Goal: Task Accomplishment & Management: Complete application form

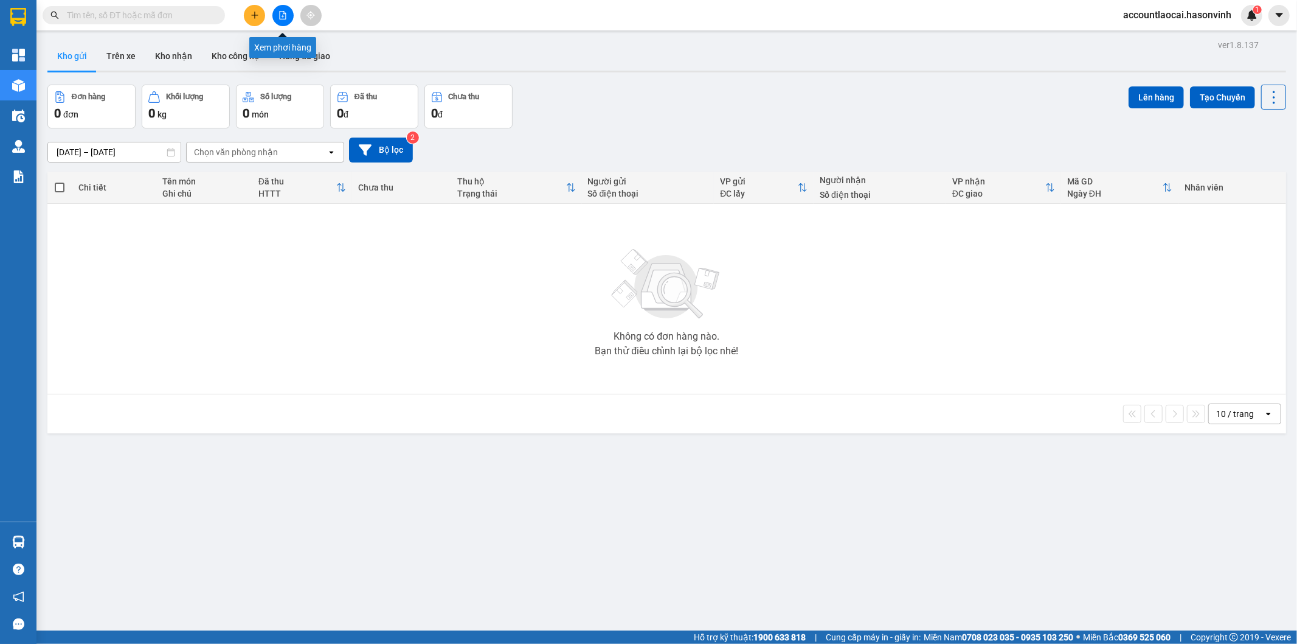
click at [282, 16] on icon "file-add" at bounding box center [283, 15] width 9 height 9
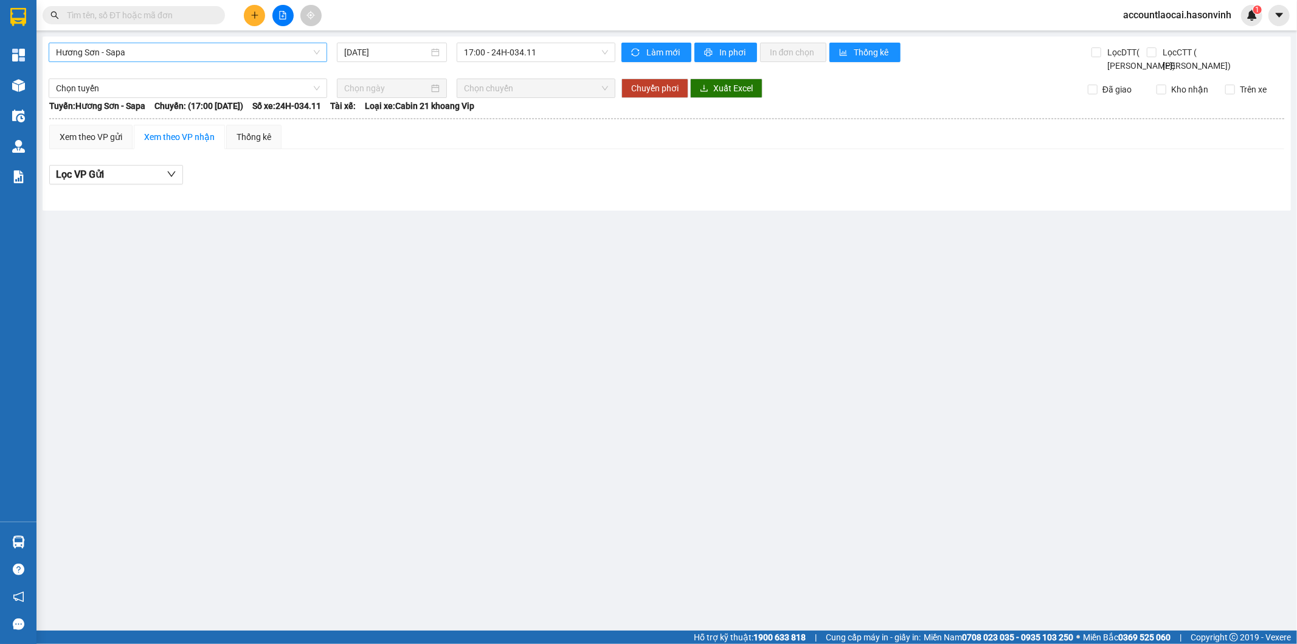
click at [198, 46] on span "Hương Sơn - Sapa" at bounding box center [188, 52] width 264 height 18
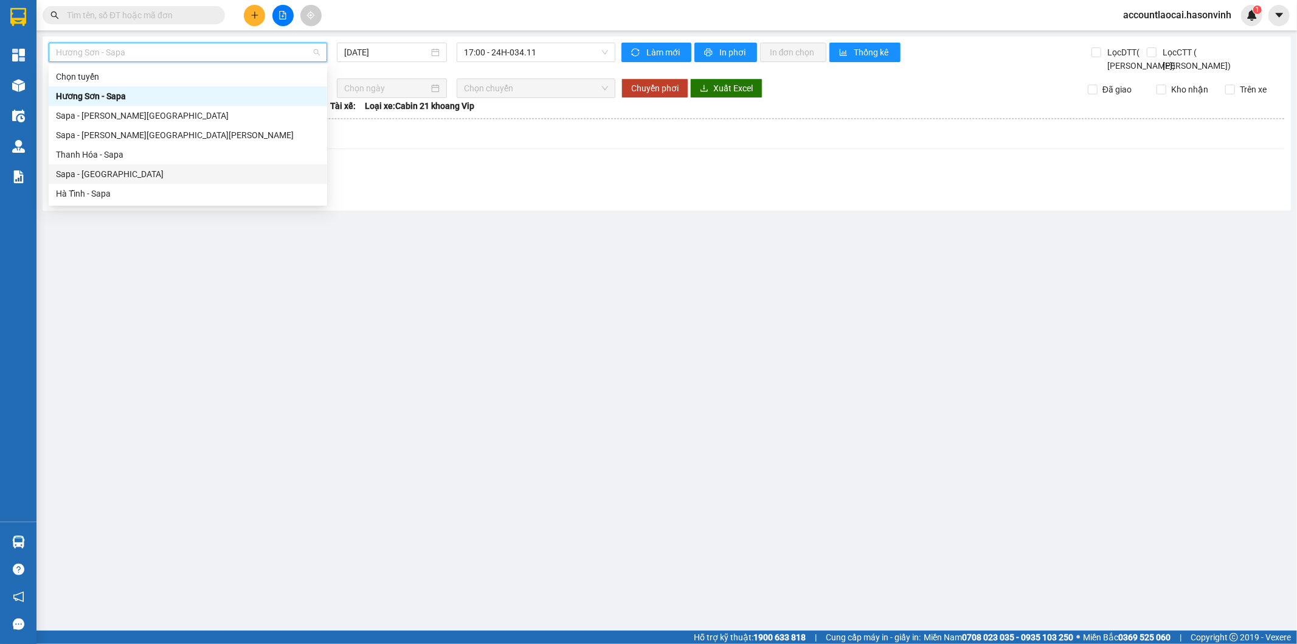
click at [116, 174] on div "Sapa - [GEOGRAPHIC_DATA]" at bounding box center [188, 173] width 264 height 13
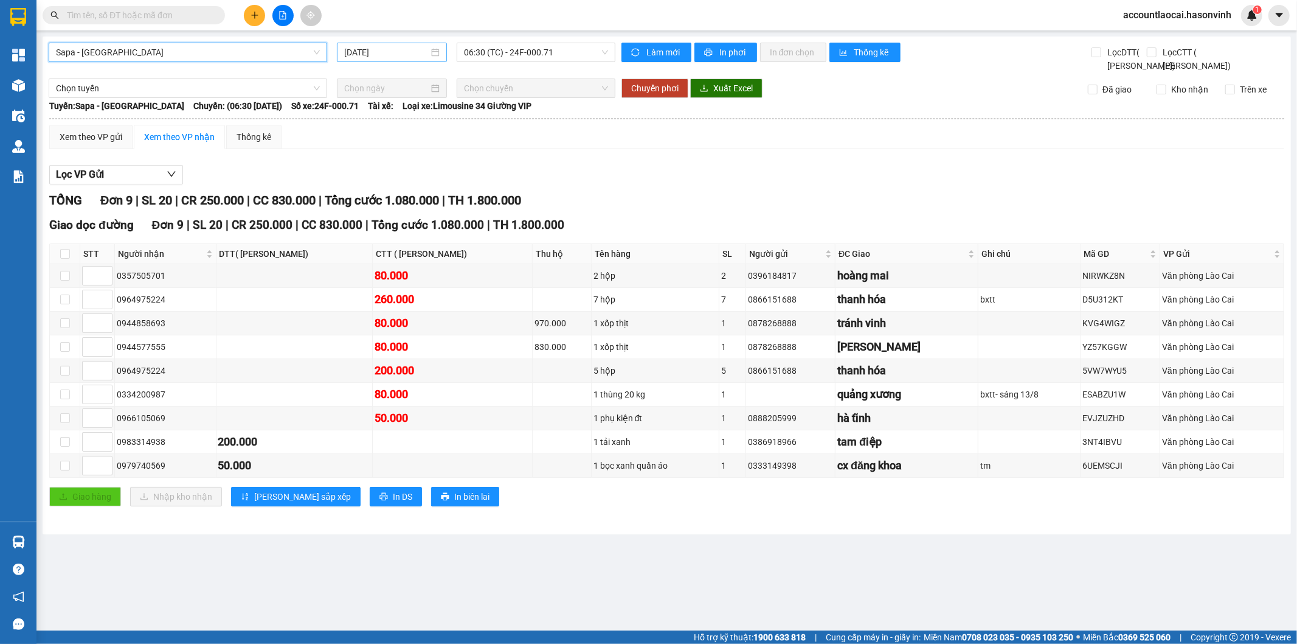
click at [372, 55] on input "13/08/2025" at bounding box center [386, 52] width 85 height 13
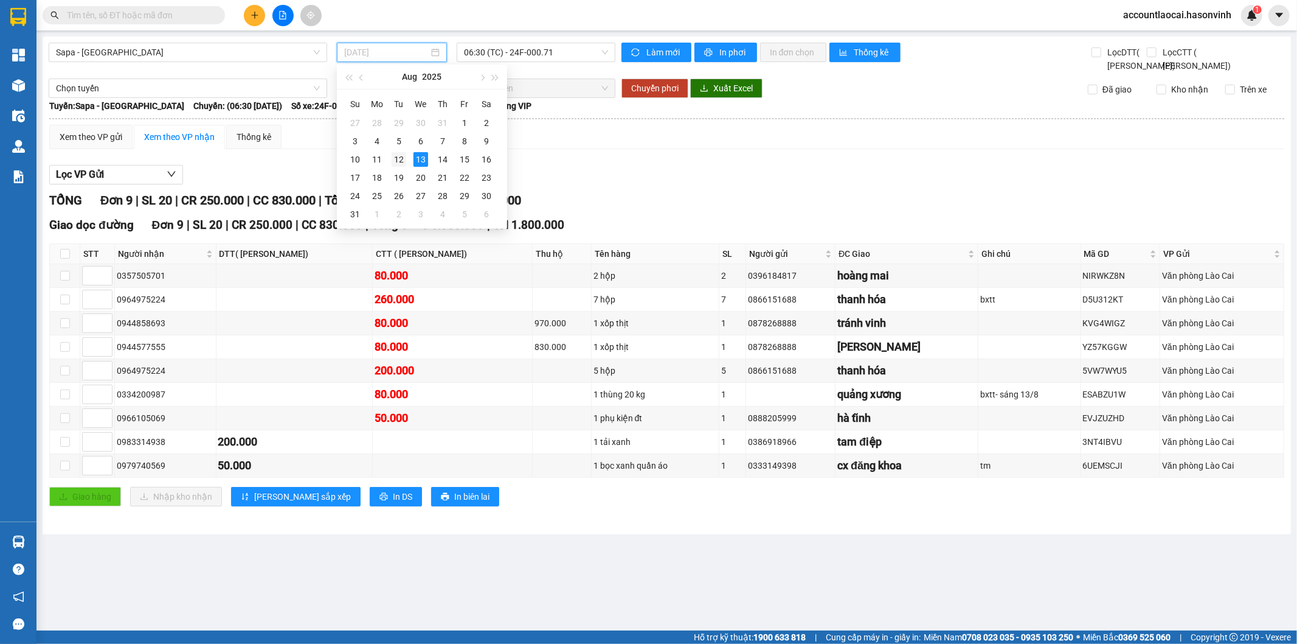
click at [398, 159] on div "12" at bounding box center [399, 159] width 15 height 15
type input "12/08/2025"
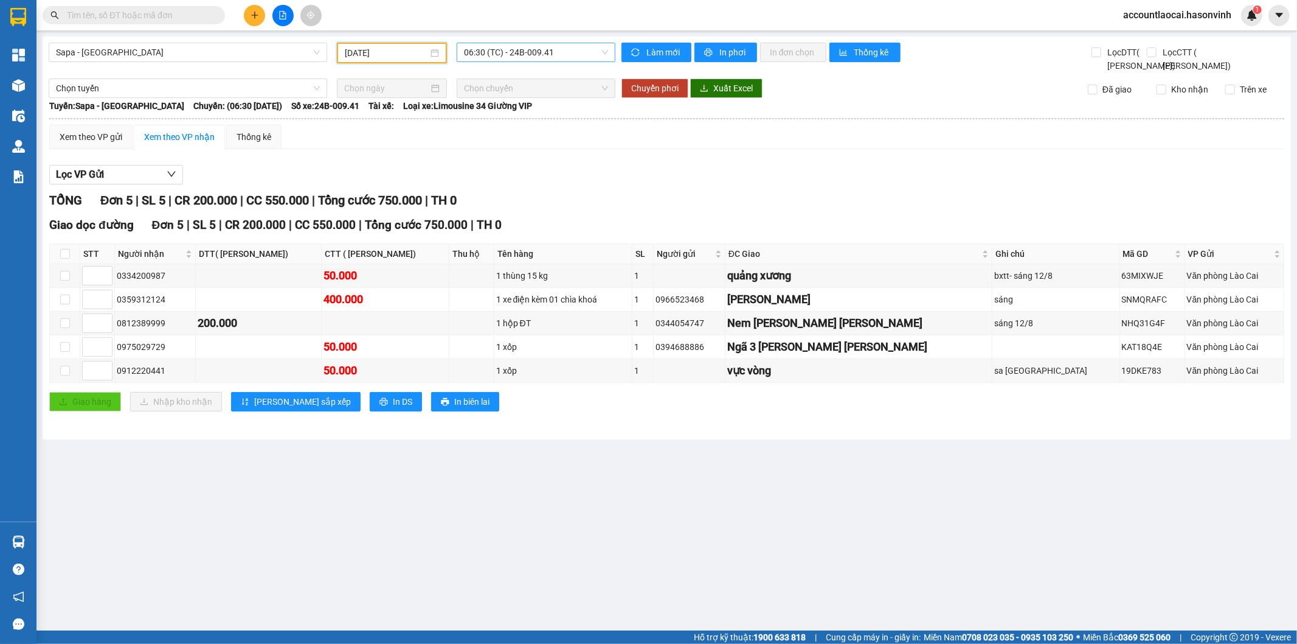
click at [566, 53] on span "06:30 (TC) - 24B-009.41" at bounding box center [536, 52] width 144 height 18
click at [545, 114] on div "16:45 - 24F-000.63" at bounding box center [511, 115] width 95 height 13
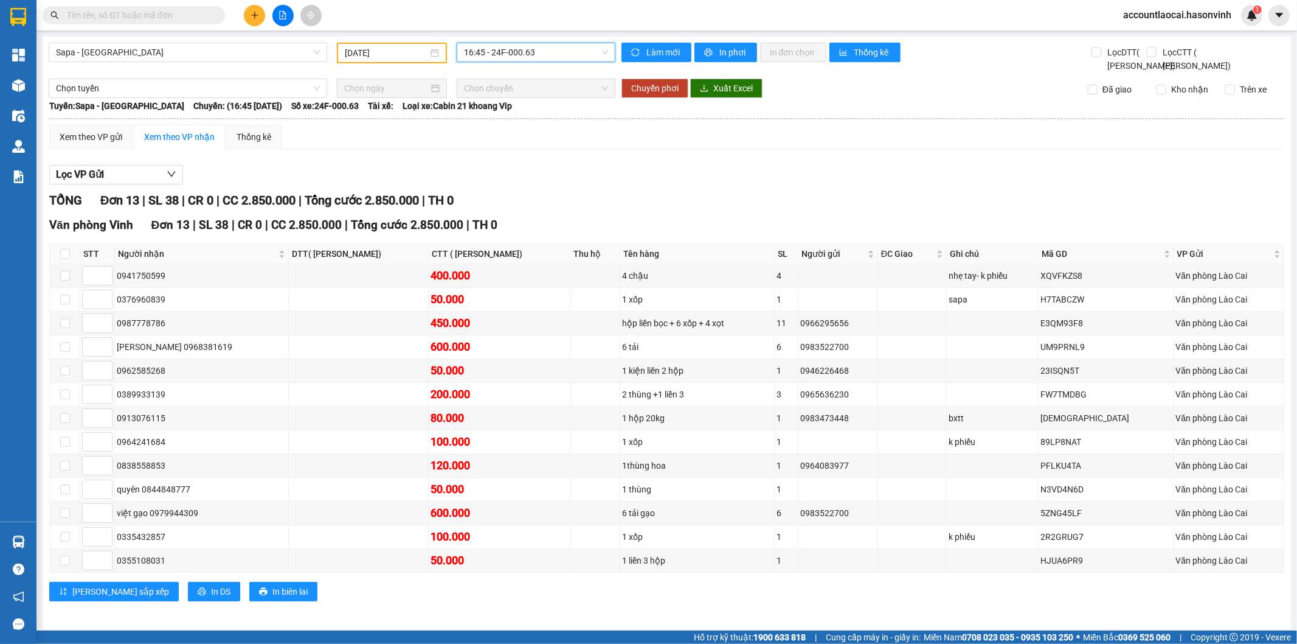
click at [567, 50] on span "16:45 - 24F-000.63" at bounding box center [536, 52] width 144 height 18
click at [550, 134] on div "17:00 (TC) - 24H-023.49" at bounding box center [508, 134] width 95 height 13
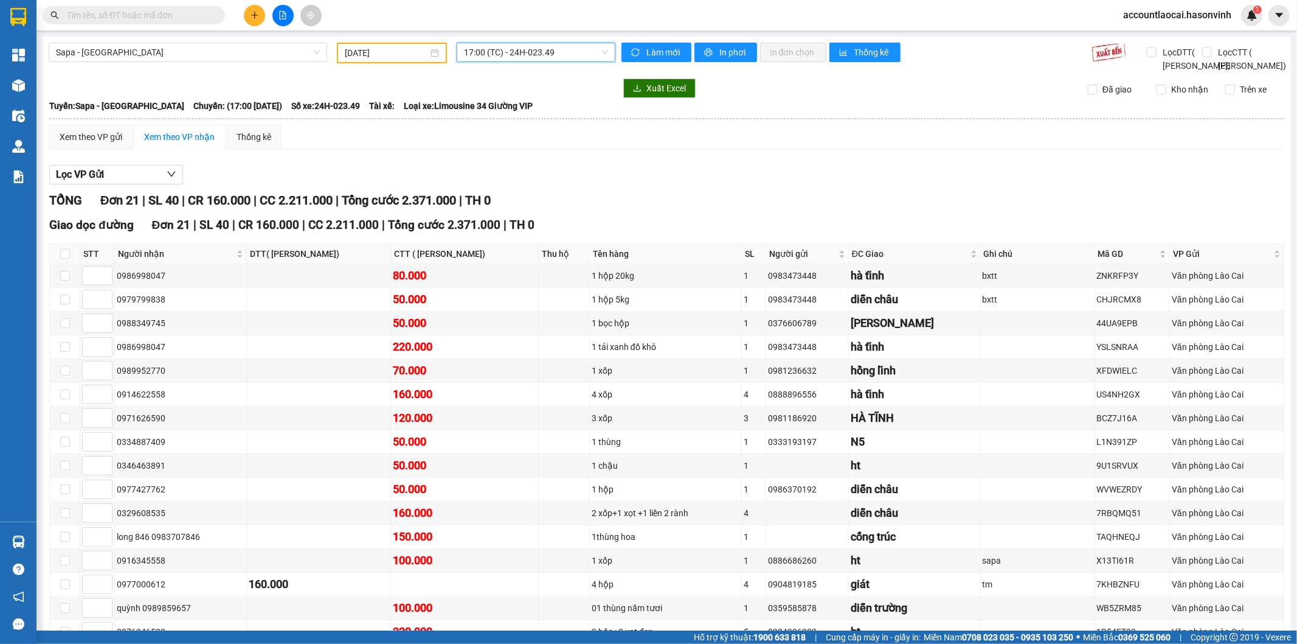
scroll to position [203, 0]
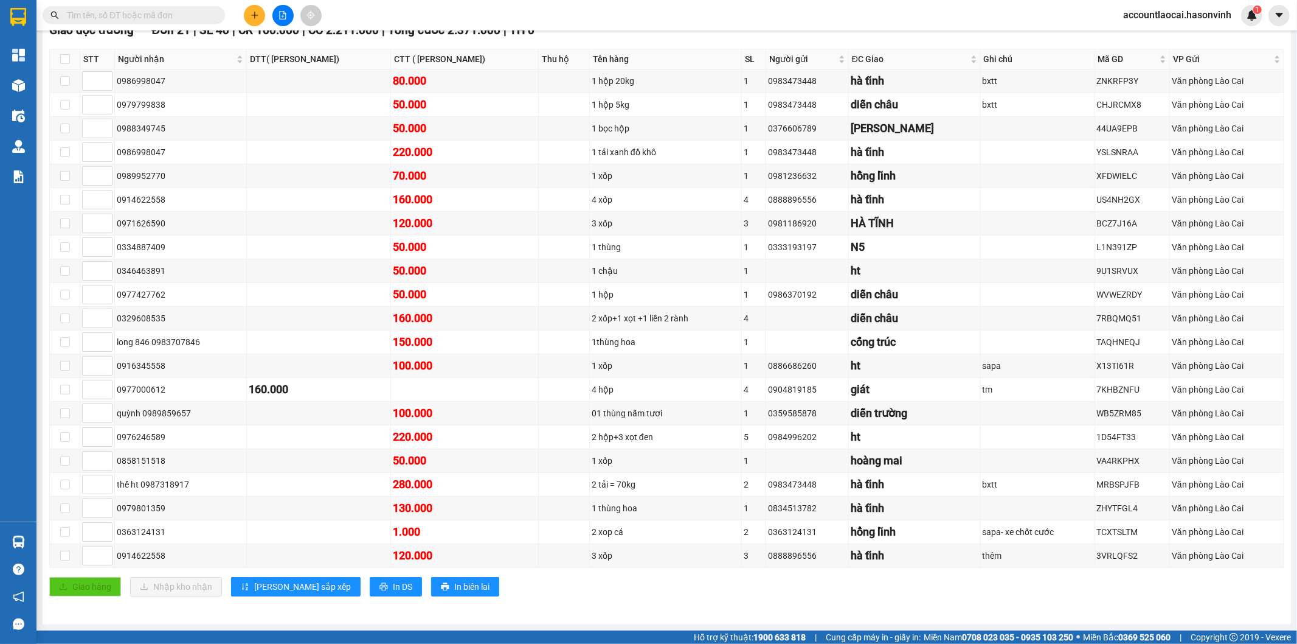
click at [196, 12] on input "text" at bounding box center [139, 15] width 144 height 13
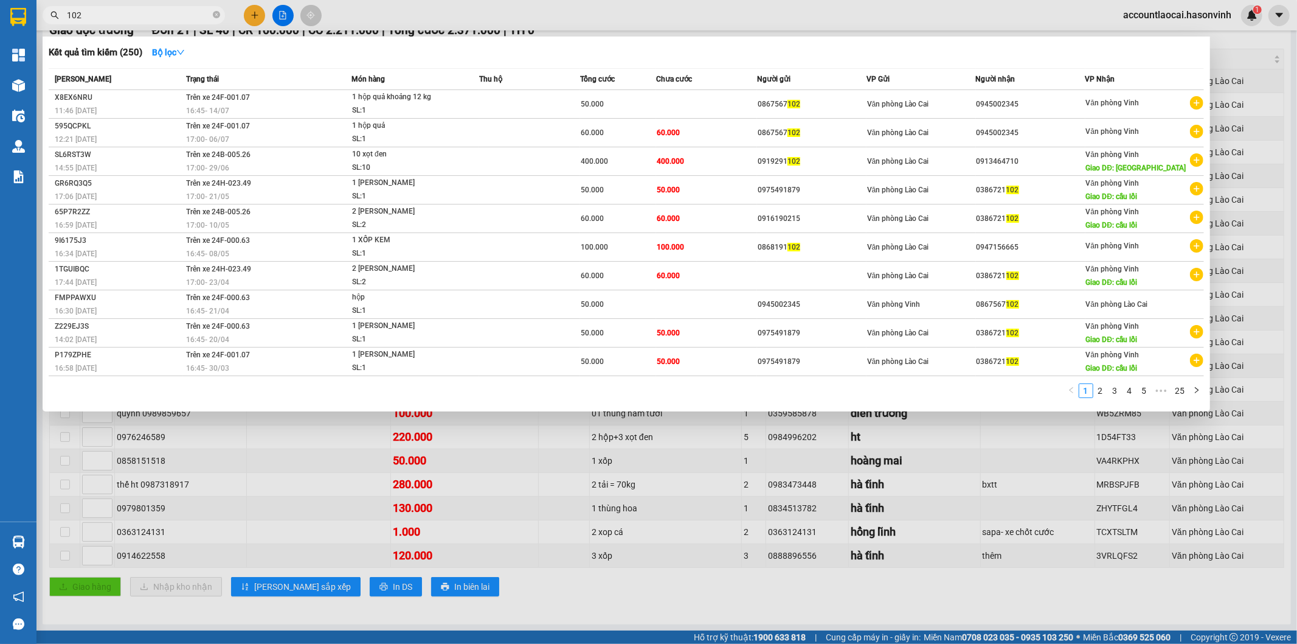
type input "102"
click at [518, 598] on div at bounding box center [648, 322] width 1297 height 644
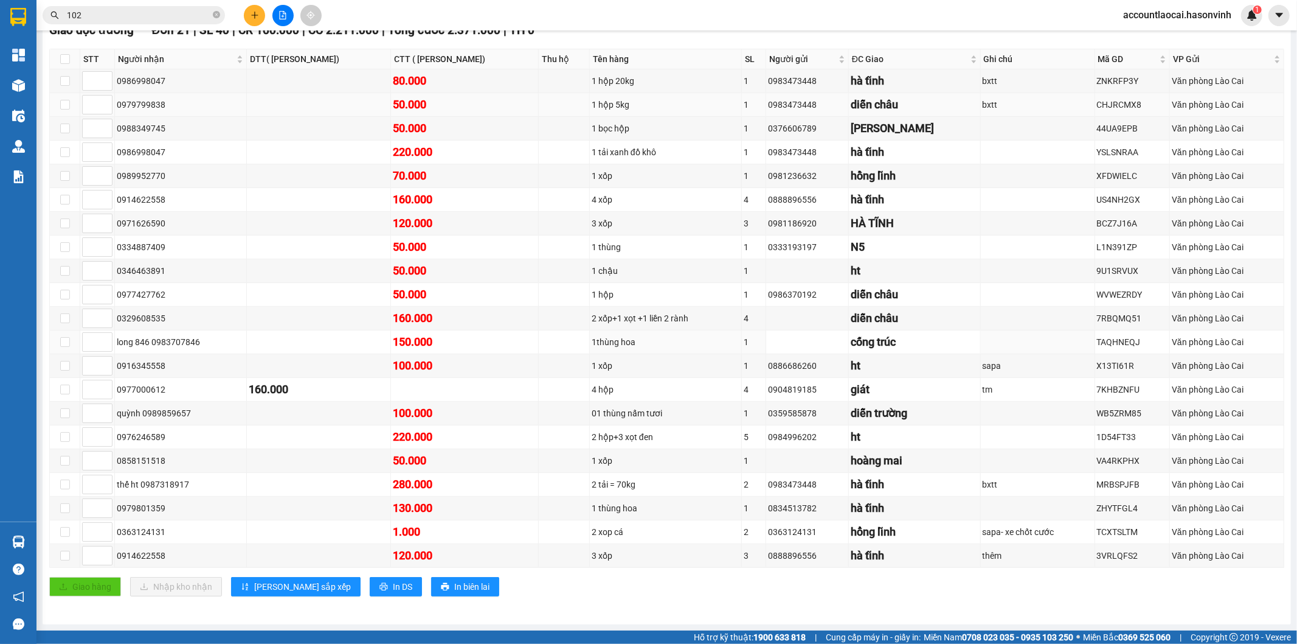
scroll to position [0, 0]
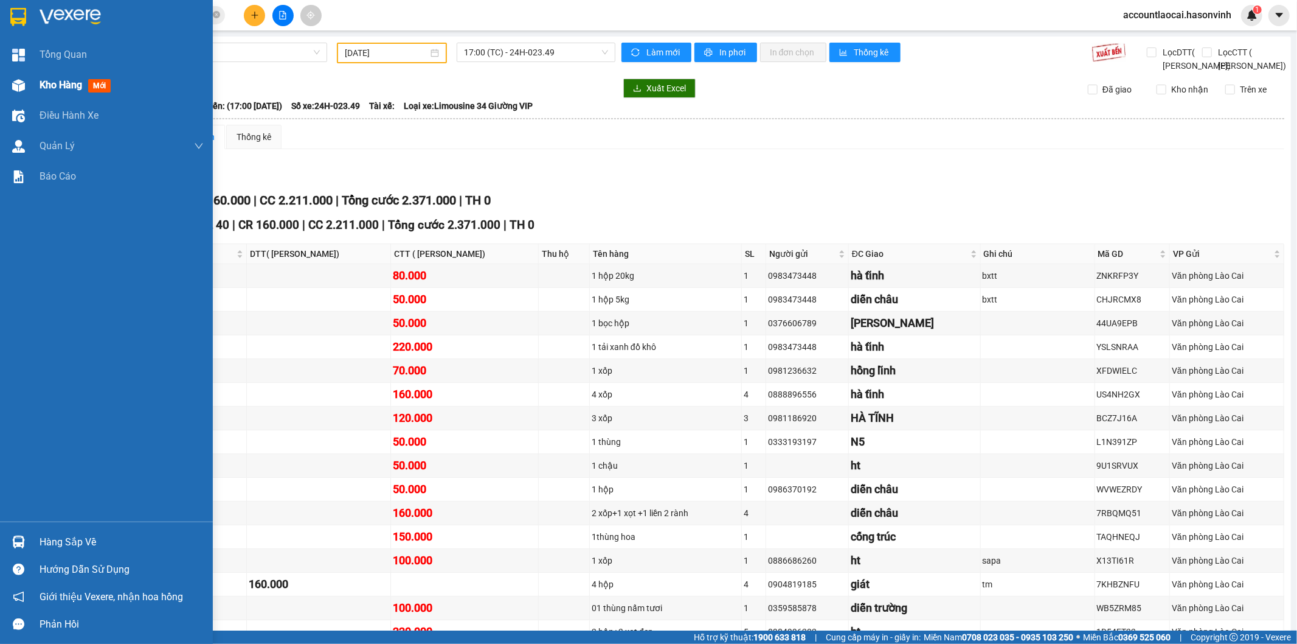
click at [20, 86] on img at bounding box center [18, 85] width 13 height 13
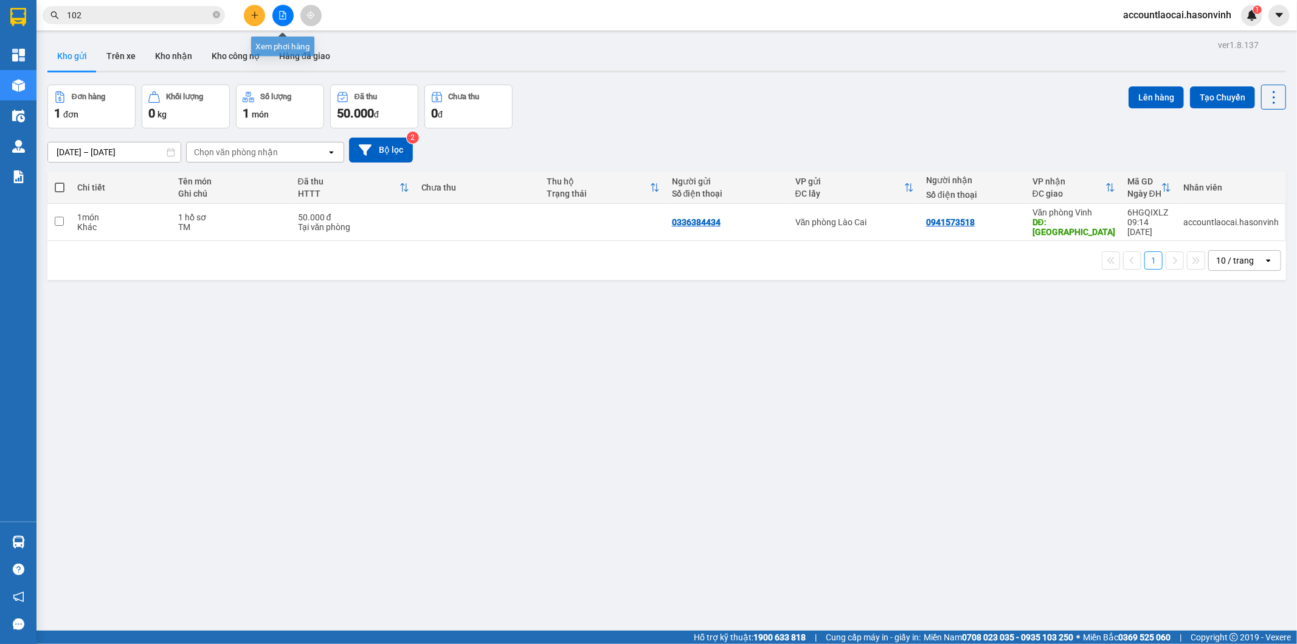
click at [283, 11] on icon "file-add" at bounding box center [283, 15] width 9 height 9
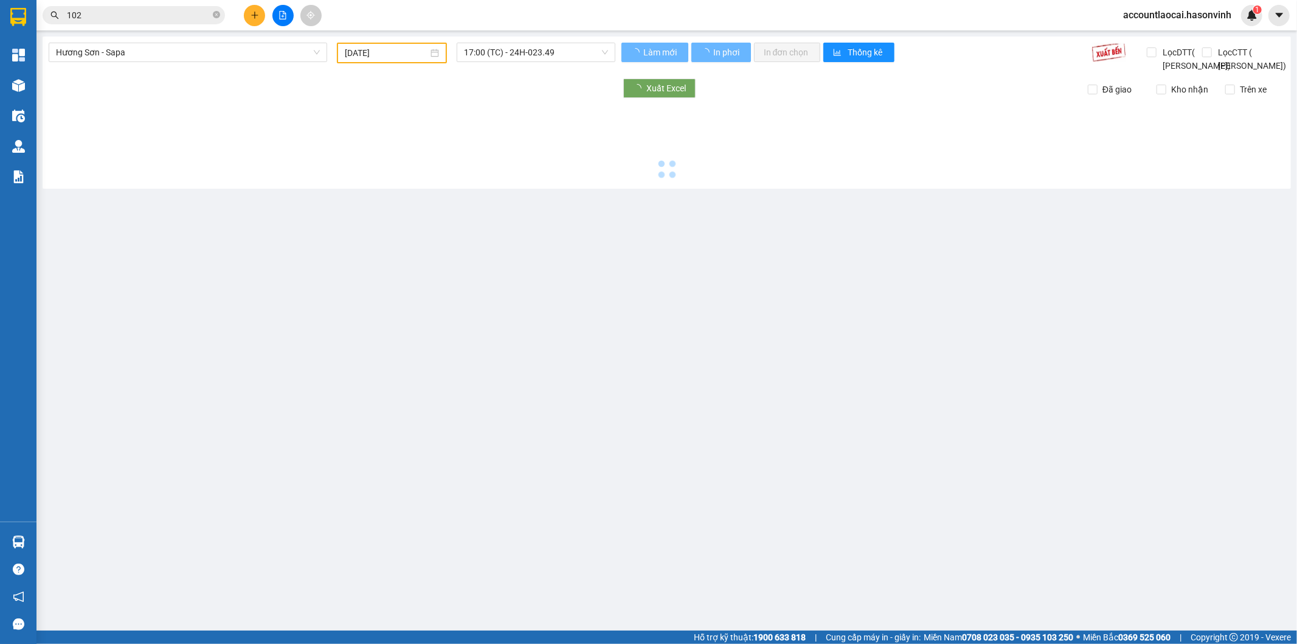
type input "13/08/2025"
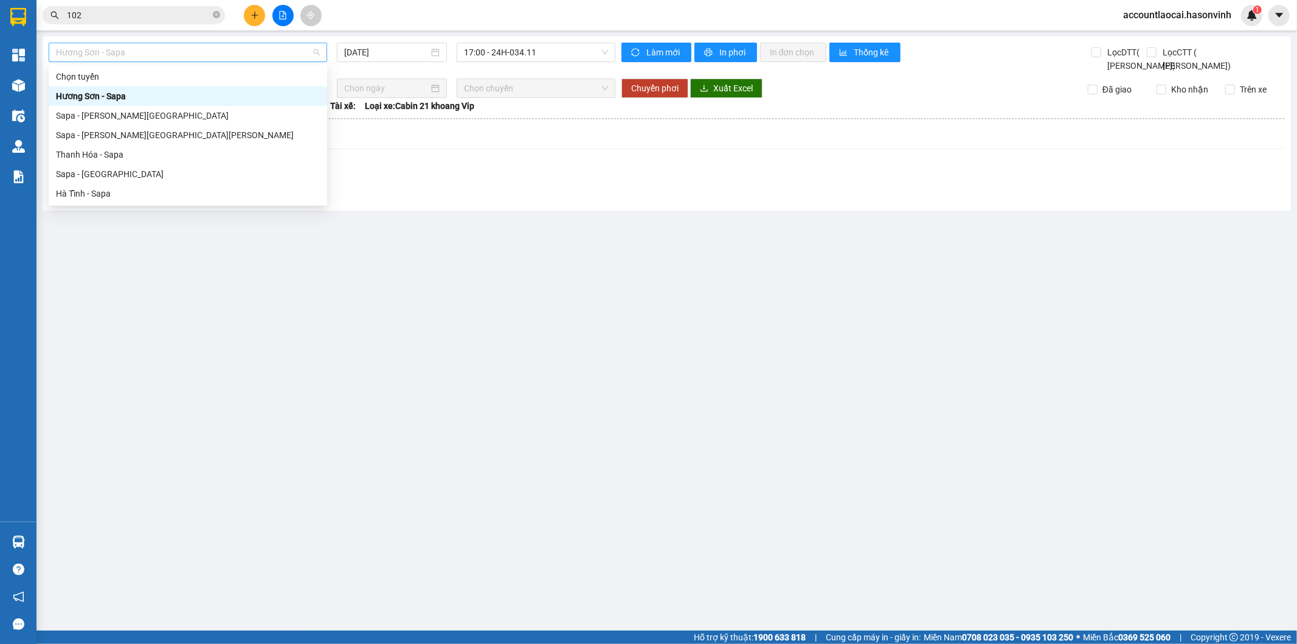
click at [186, 55] on span "Hương Sơn - Sapa" at bounding box center [188, 52] width 264 height 18
click at [117, 173] on div "Sapa - Hà Tĩnh" at bounding box center [188, 173] width 264 height 13
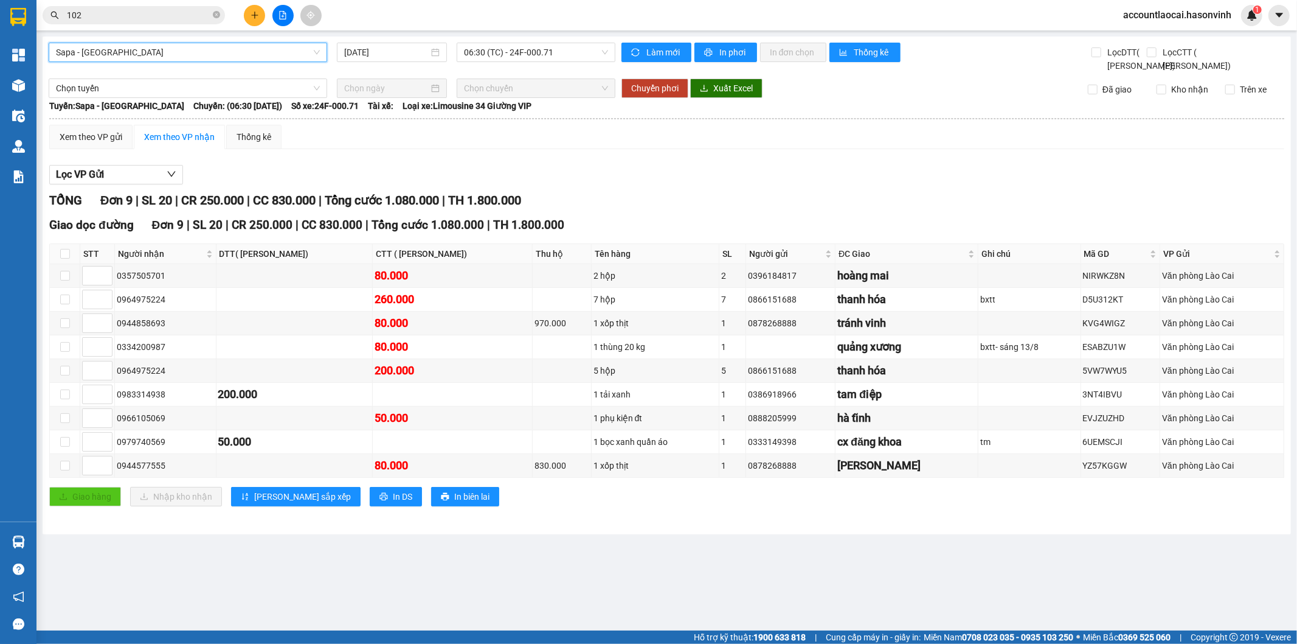
drag, startPoint x: 391, startPoint y: 55, endPoint x: 386, endPoint y: 63, distance: 10.1
click at [389, 55] on input "13/08/2025" at bounding box center [386, 52] width 85 height 13
click at [560, 124] on th at bounding box center [667, 118] width 1237 height 11
click at [409, 55] on input "13/08/2025" at bounding box center [386, 52] width 85 height 13
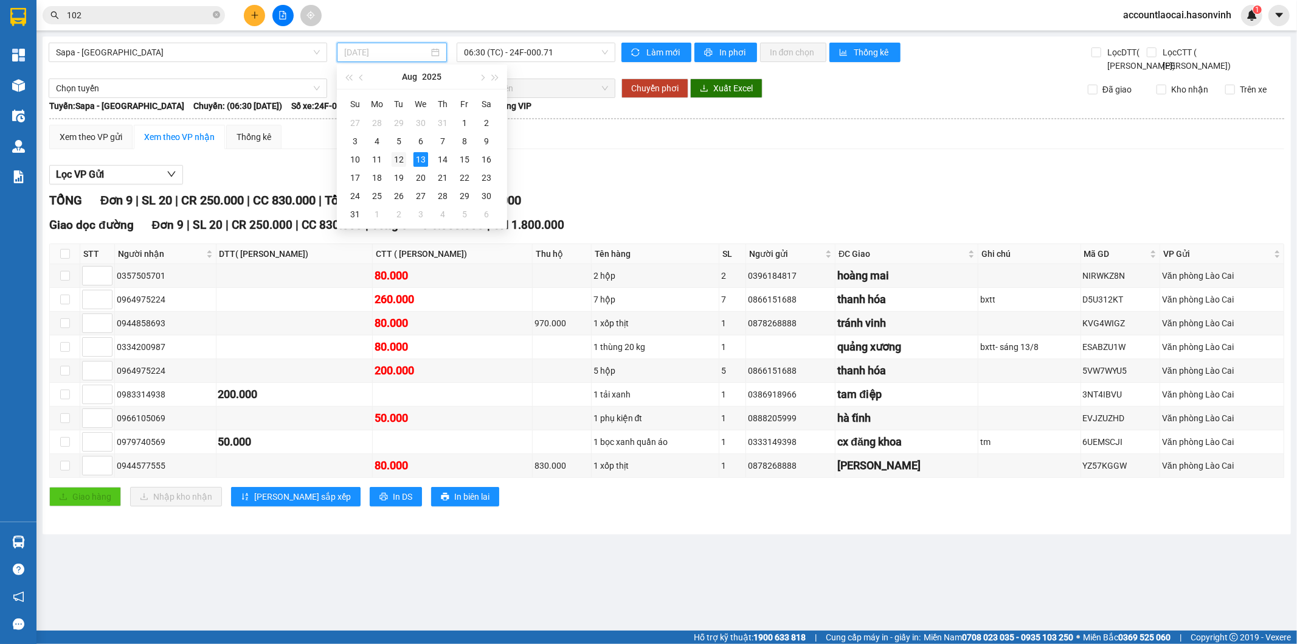
click at [403, 158] on div "12" at bounding box center [399, 159] width 15 height 15
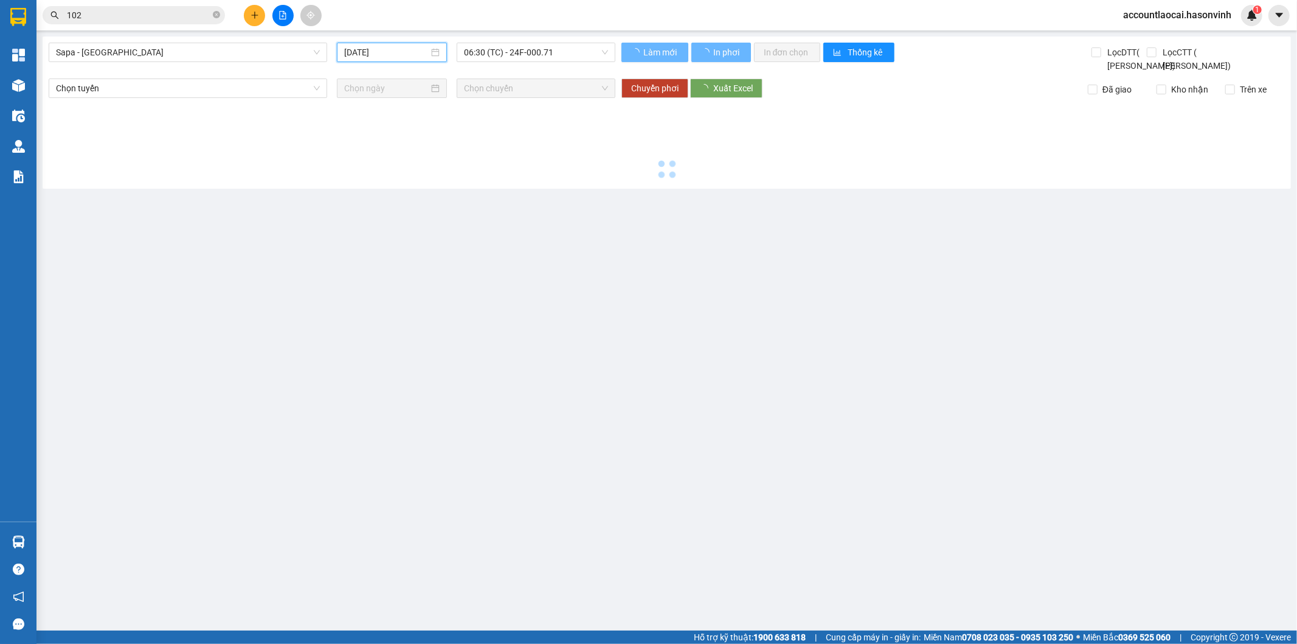
type input "12/08/2025"
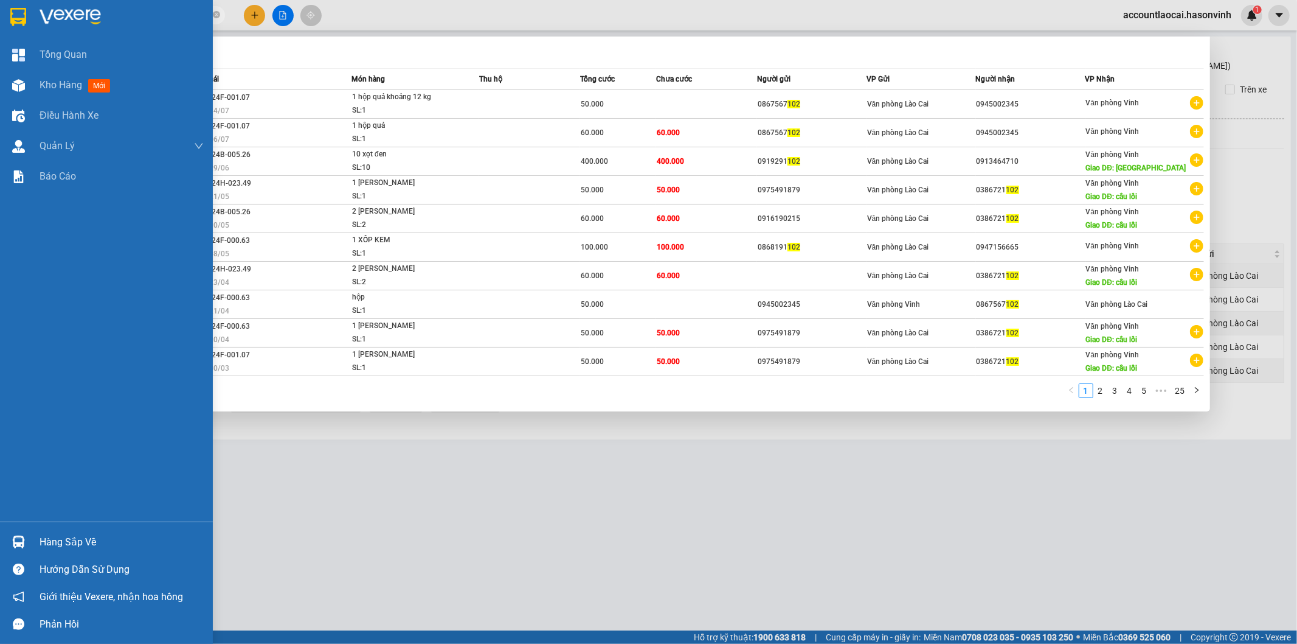
drag, startPoint x: 164, startPoint y: 19, endPoint x: 0, endPoint y: 10, distance: 164.5
click at [0, 10] on section "Kết quả tìm kiếm ( 250 ) Bộ lọc Mã ĐH Trạng thái Món hàng Thu hộ Tổng cước Chưa…" at bounding box center [648, 322] width 1297 height 644
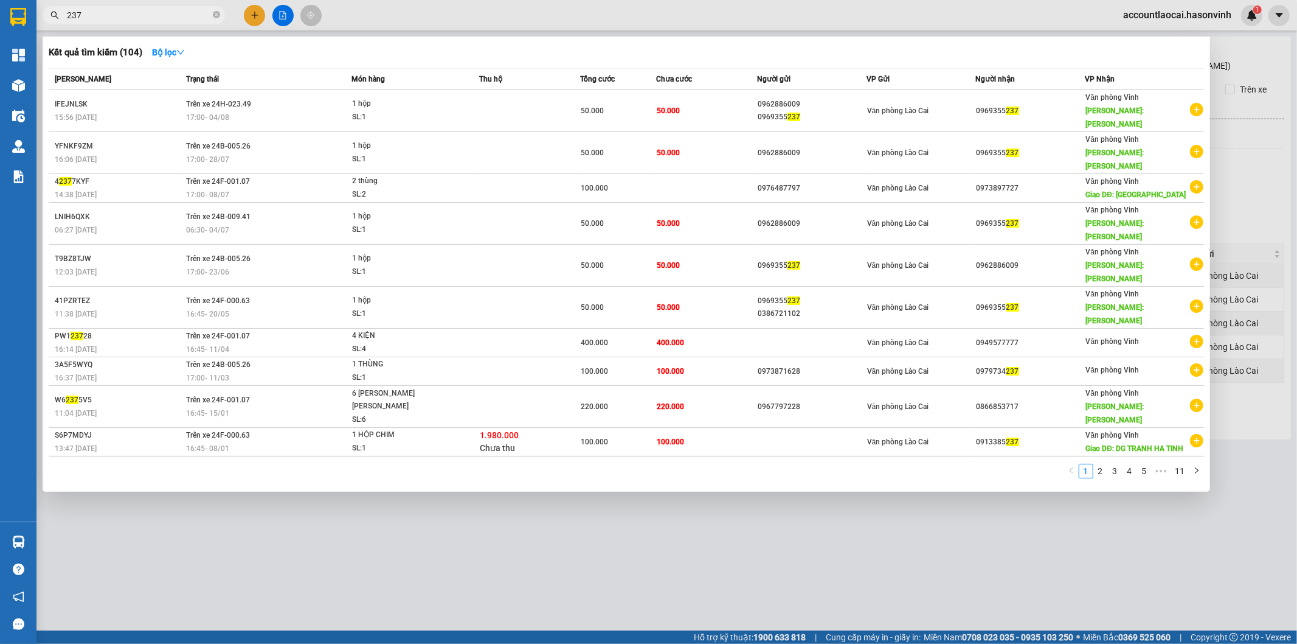
drag, startPoint x: 100, startPoint y: 21, endPoint x: 45, endPoint y: 19, distance: 54.8
click at [46, 20] on span "237" at bounding box center [134, 15] width 182 height 18
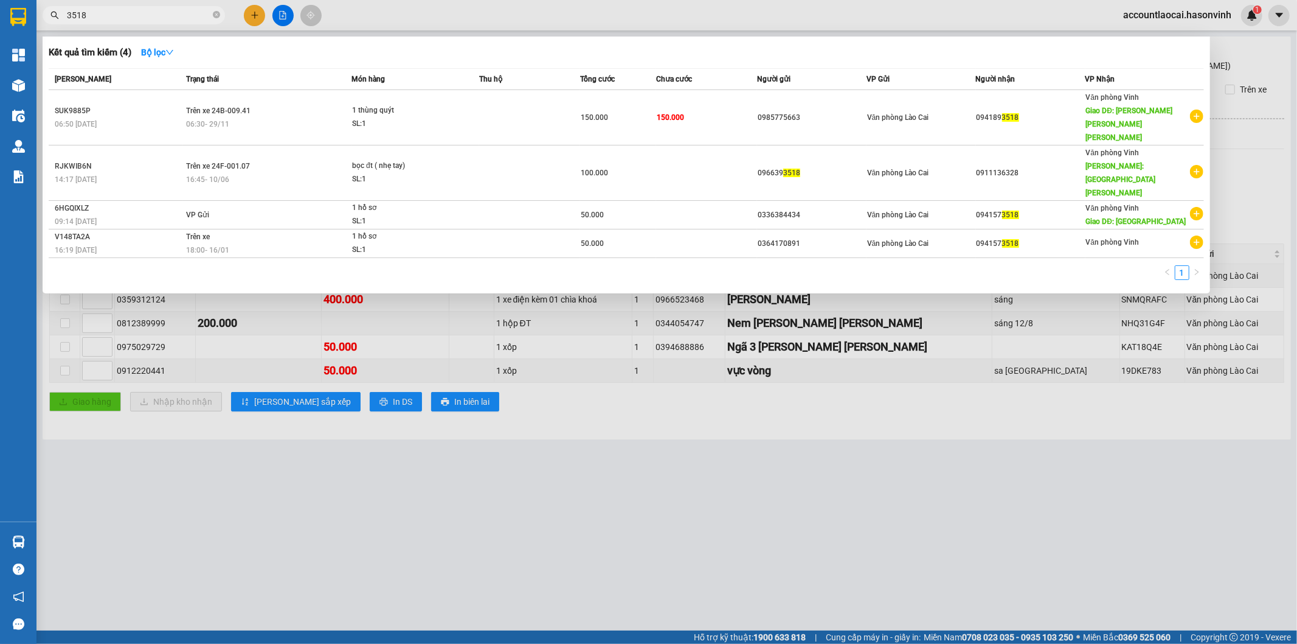
click at [497, 496] on div at bounding box center [648, 322] width 1297 height 644
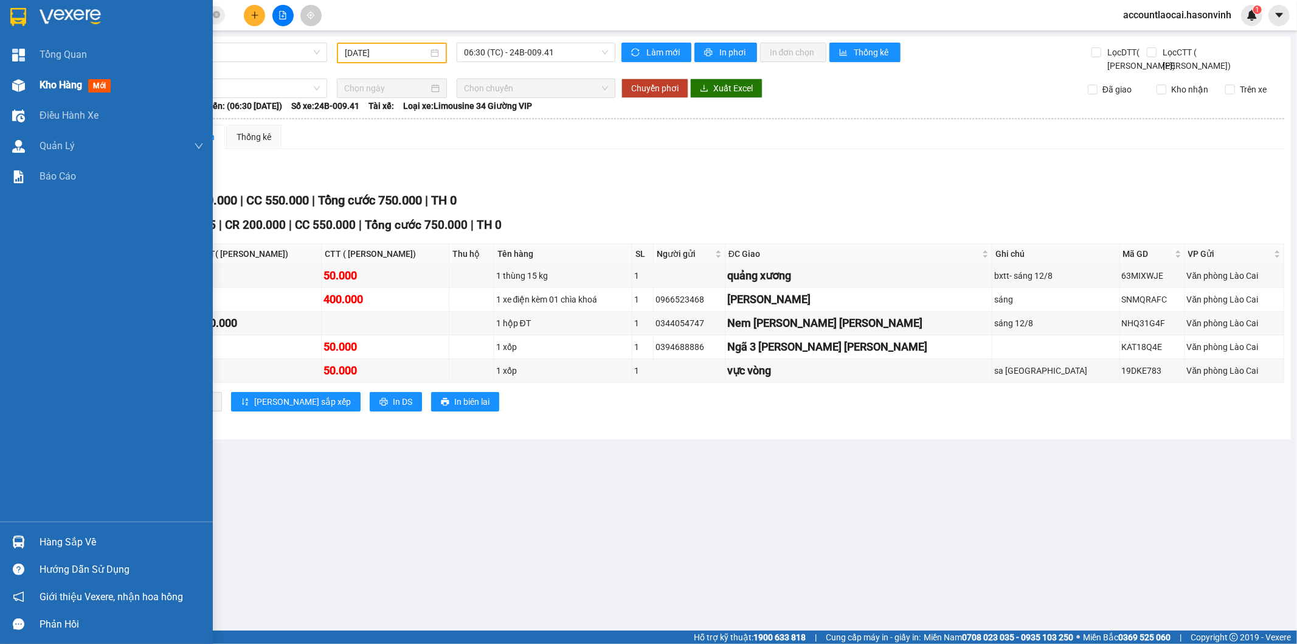
click at [50, 80] on span "Kho hàng" at bounding box center [61, 85] width 43 height 12
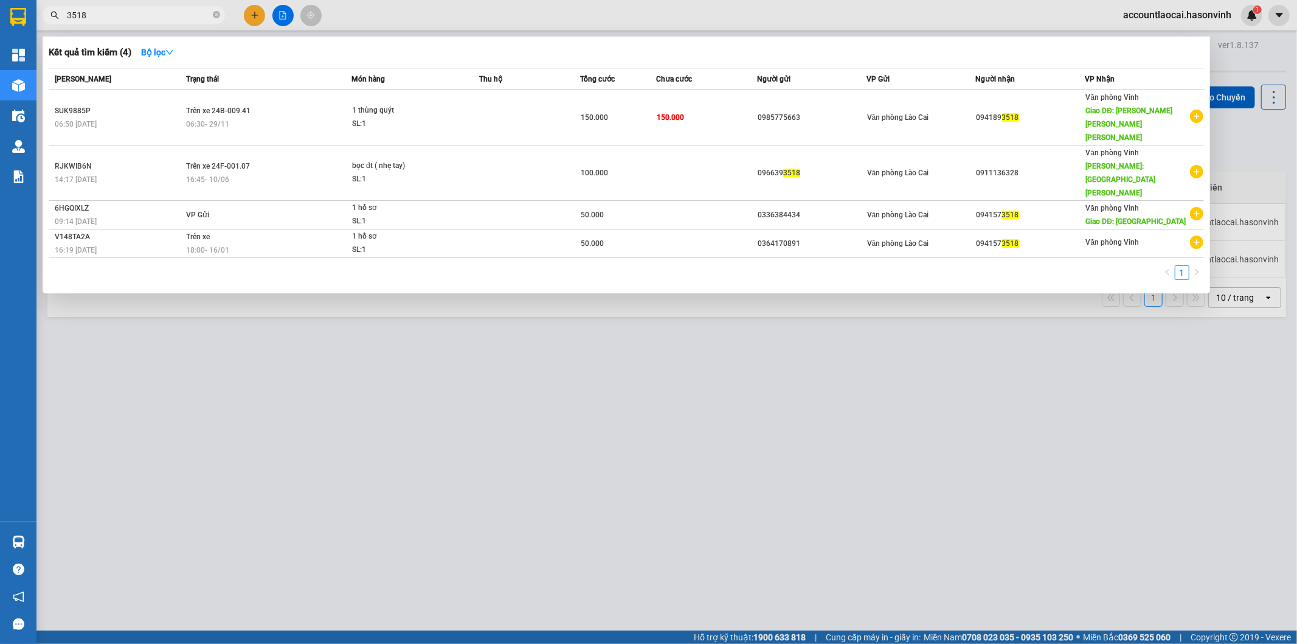
drag, startPoint x: 151, startPoint y: 18, endPoint x: 0, endPoint y: -26, distance: 157.1
click at [0, 0] on html "Kết quả tìm kiếm ( 4 ) Bộ lọc Mã ĐH Trạng thái Món hàng Thu hộ Tổng cước Chưa c…" at bounding box center [648, 322] width 1297 height 644
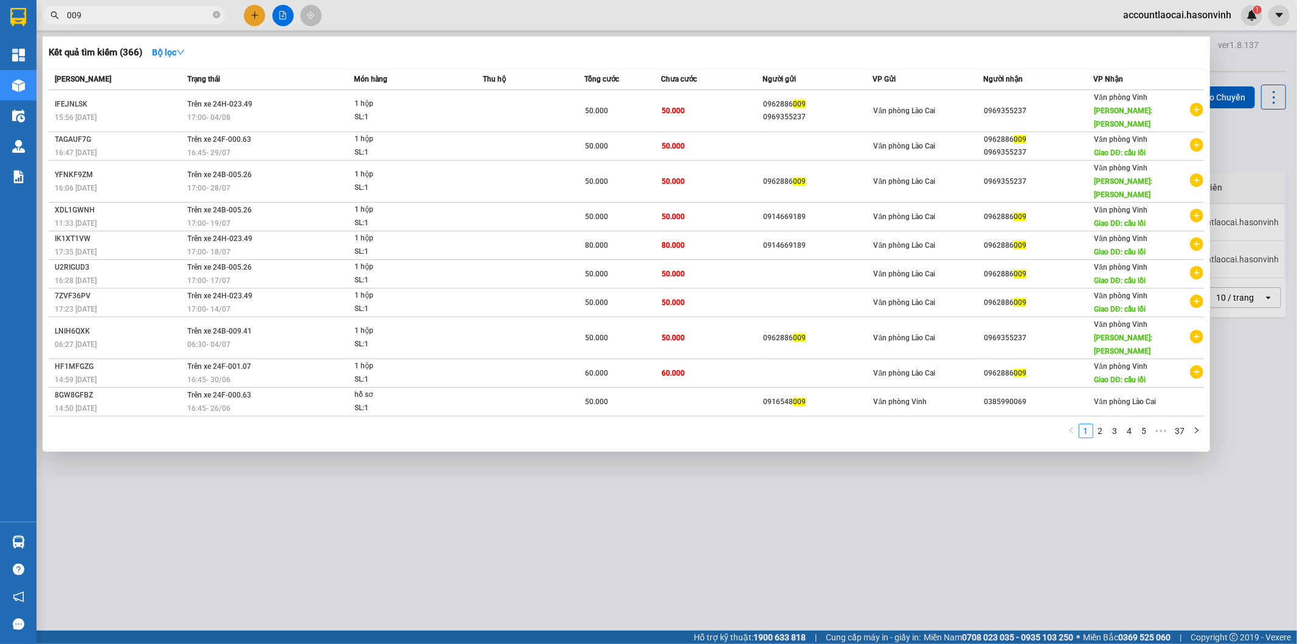
type input "009"
click at [260, 18] on div at bounding box center [648, 322] width 1297 height 644
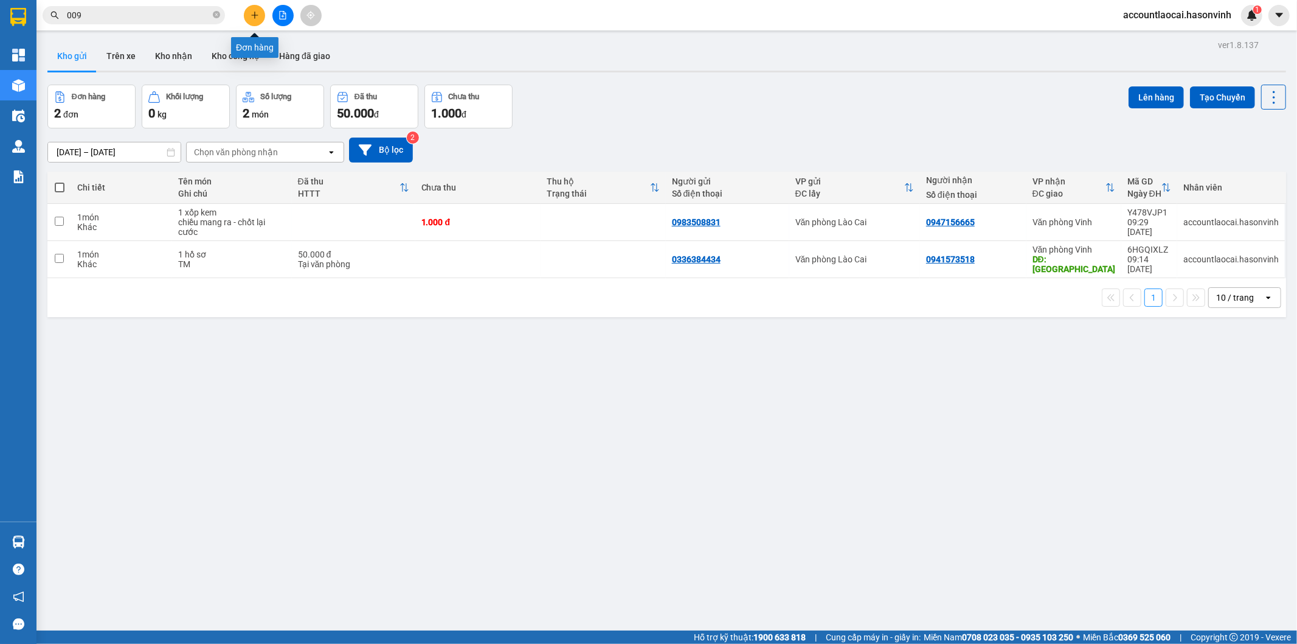
click at [252, 22] on button at bounding box center [254, 15] width 21 height 21
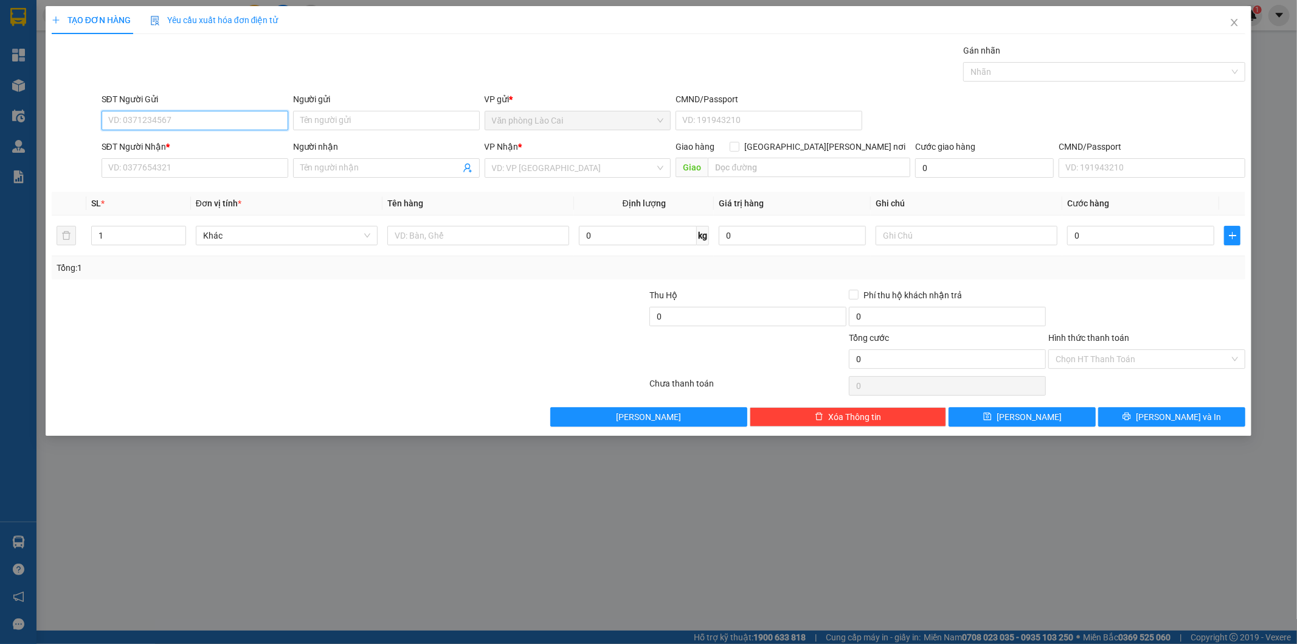
click at [177, 116] on input "SĐT Người Gửi" at bounding box center [195, 120] width 187 height 19
click at [175, 151] on div "0978192114" at bounding box center [195, 144] width 172 height 13
type input "0978192114"
type input "0964782444"
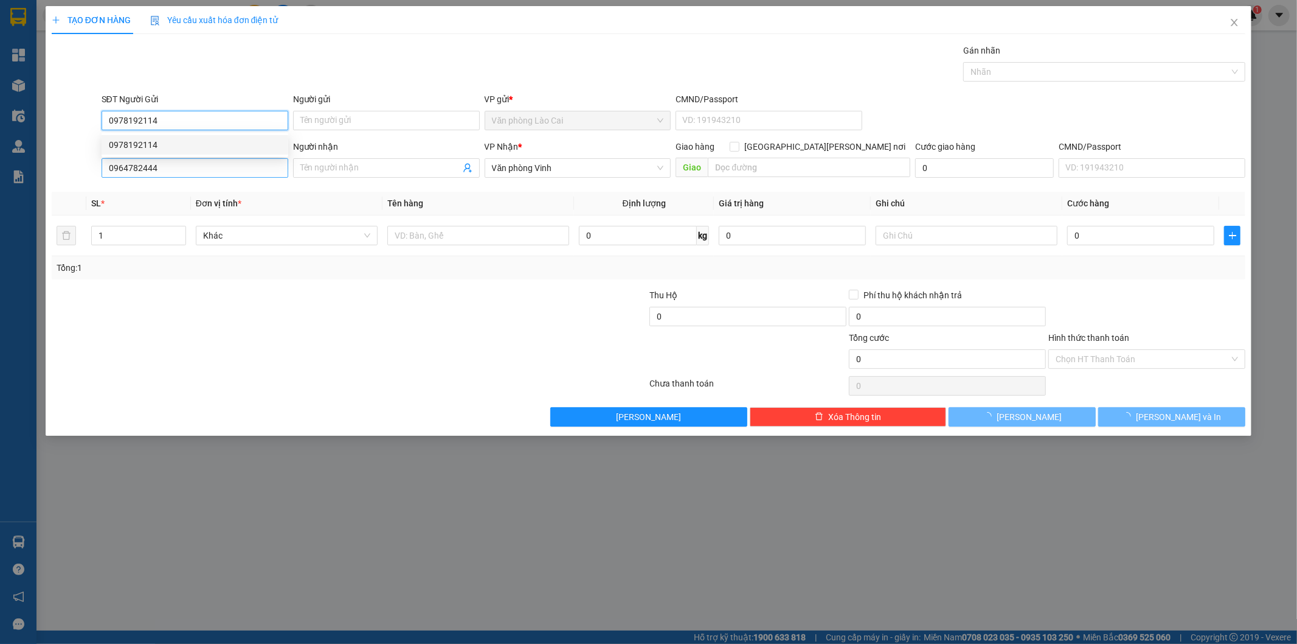
type input "50.000"
type input "0978192114"
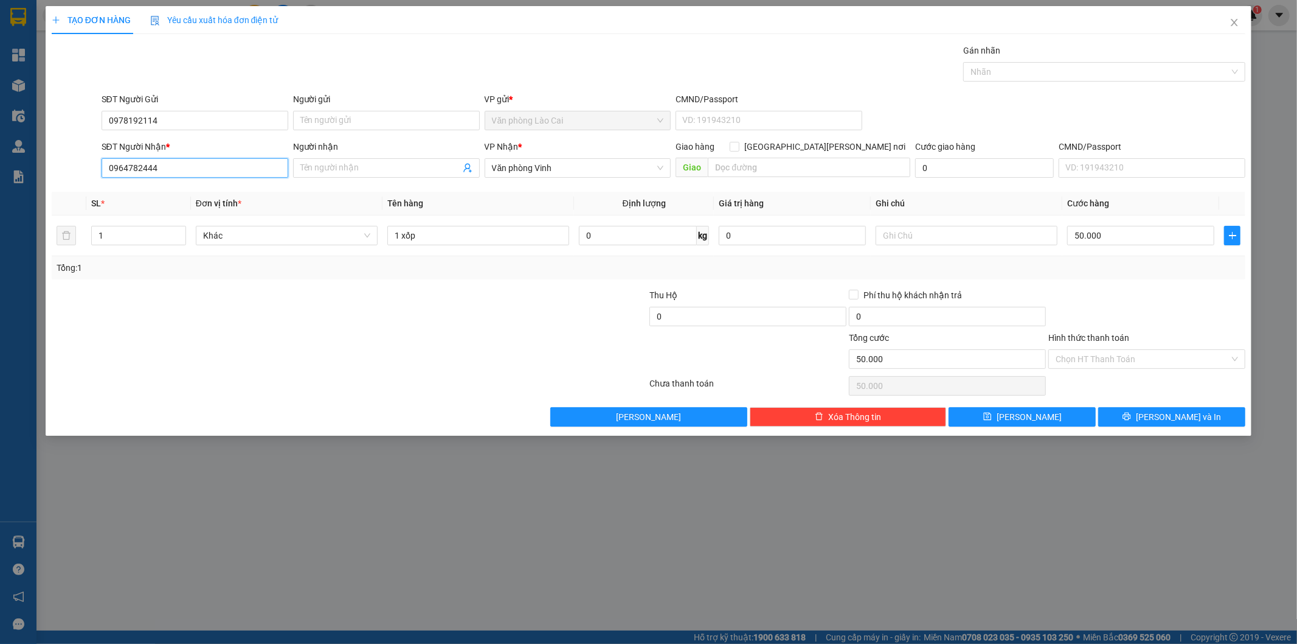
drag, startPoint x: 181, startPoint y: 167, endPoint x: 0, endPoint y: 173, distance: 180.7
click at [0, 173] on div "TẠO ĐƠN HÀNG Yêu cầu xuất hóa đơn điện tử Transit Pickup Surcharge Ids Transit …" at bounding box center [648, 322] width 1297 height 644
click at [149, 193] on div "0946782444" at bounding box center [195, 192] width 172 height 13
type input "0946782444"
click at [1125, 415] on button "Lưu và In" at bounding box center [1172, 416] width 147 height 19
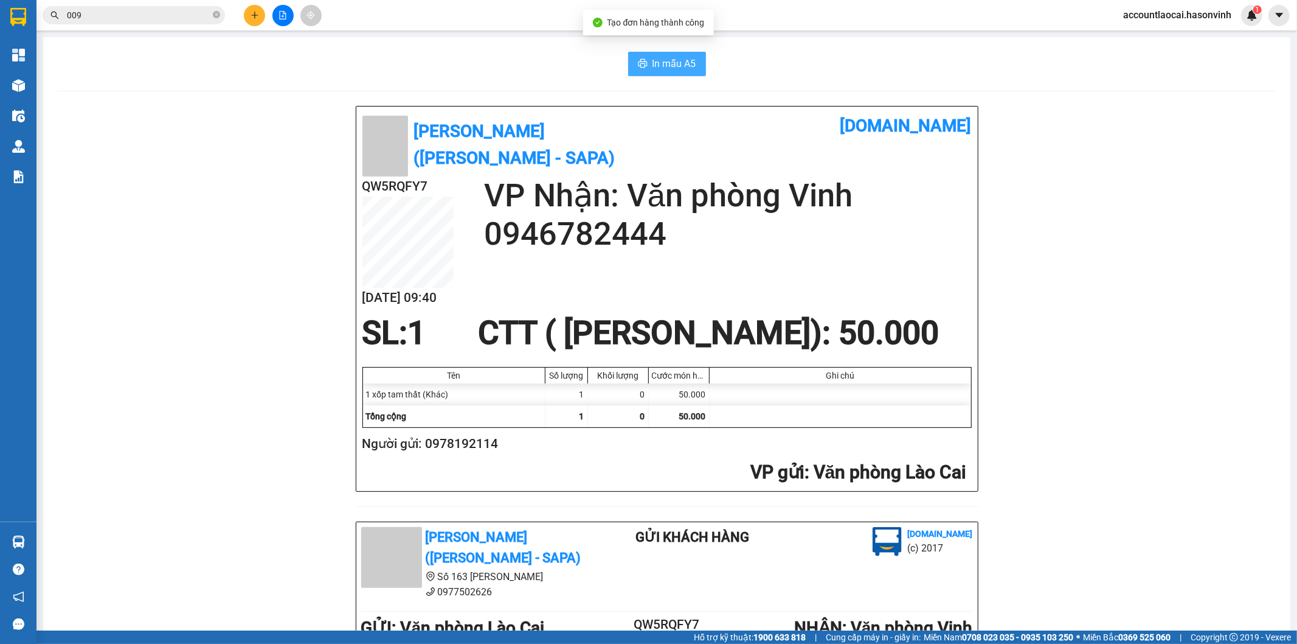
click at [653, 62] on span "In mẫu A5" at bounding box center [675, 63] width 44 height 15
drag, startPoint x: 438, startPoint y: 40, endPoint x: 336, endPoint y: 31, distance: 102.6
click at [438, 40] on div "In mẫu A5 Hà Sơn (Vinh - Sapa) vexere.com QW5RQFY7 13/08 09:40 VP Nhận: Văn phò…" at bounding box center [667, 517] width 1248 height 960
click at [292, 12] on button at bounding box center [283, 15] width 21 height 21
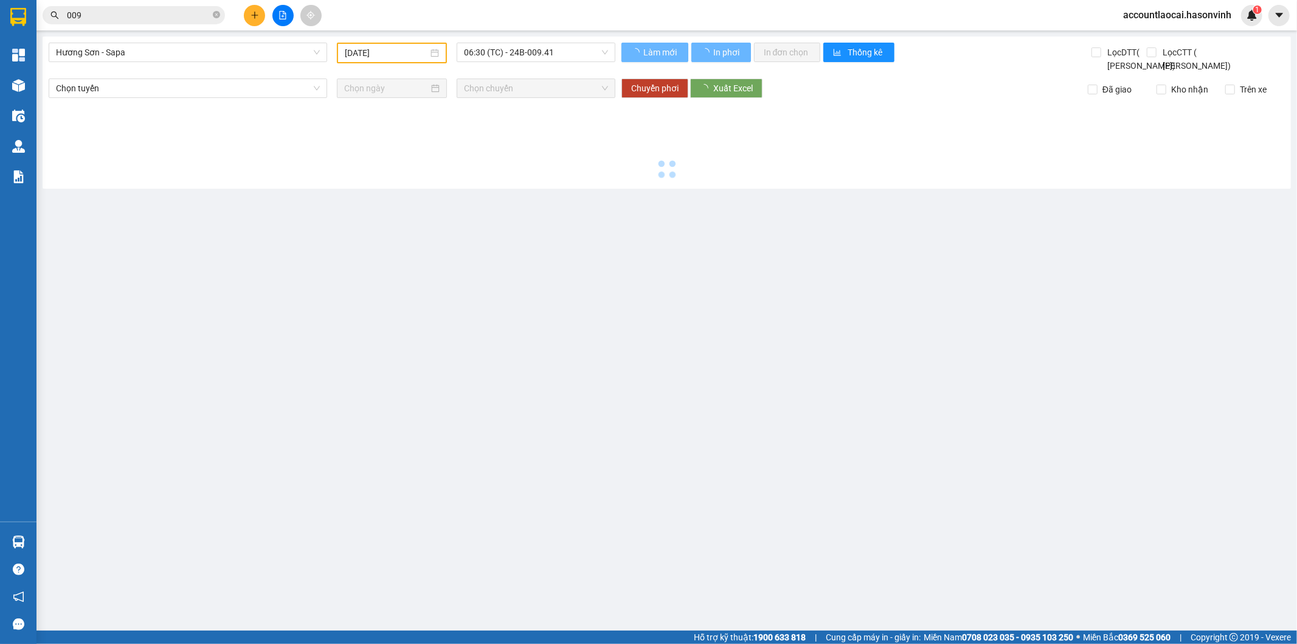
type input "13/08/2025"
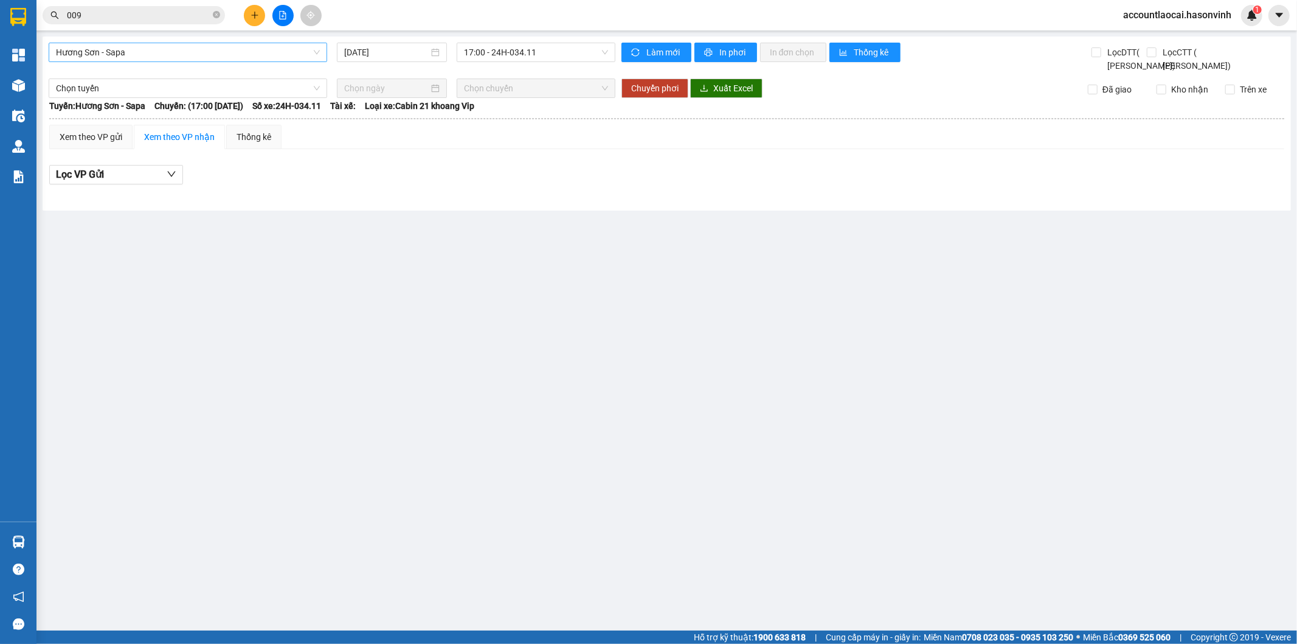
click at [153, 47] on span "Hương Sơn - Sapa" at bounding box center [188, 52] width 264 height 18
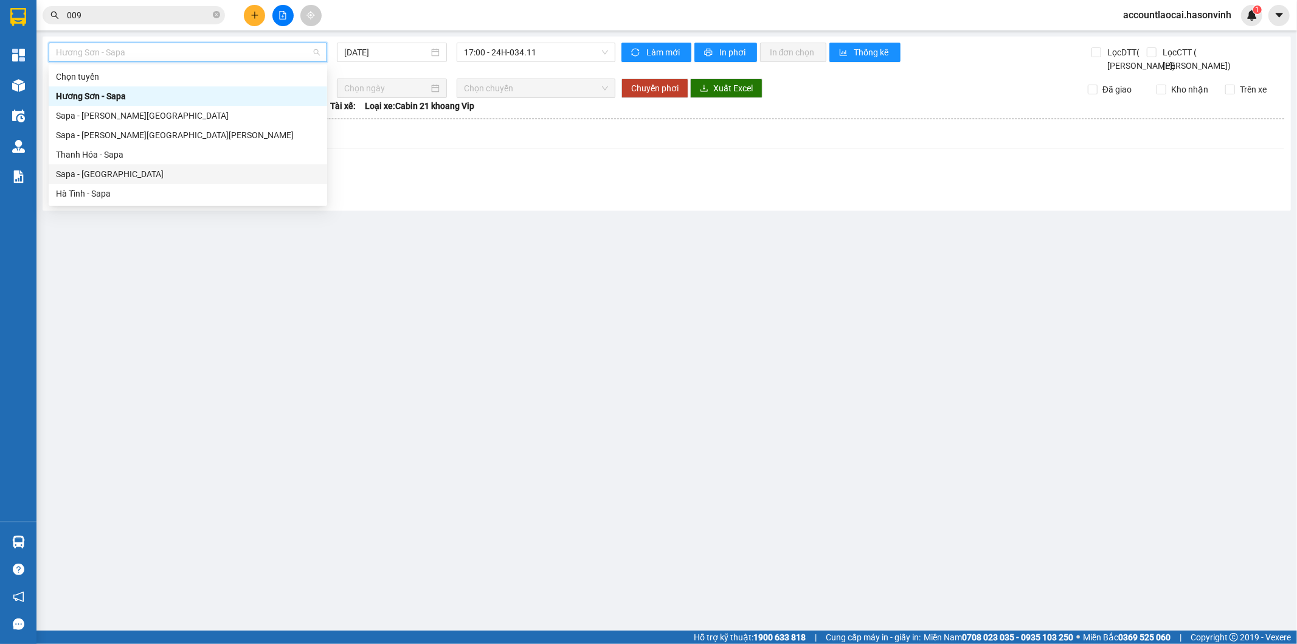
click at [101, 173] on div "Sapa - Hà Tĩnh" at bounding box center [188, 173] width 264 height 13
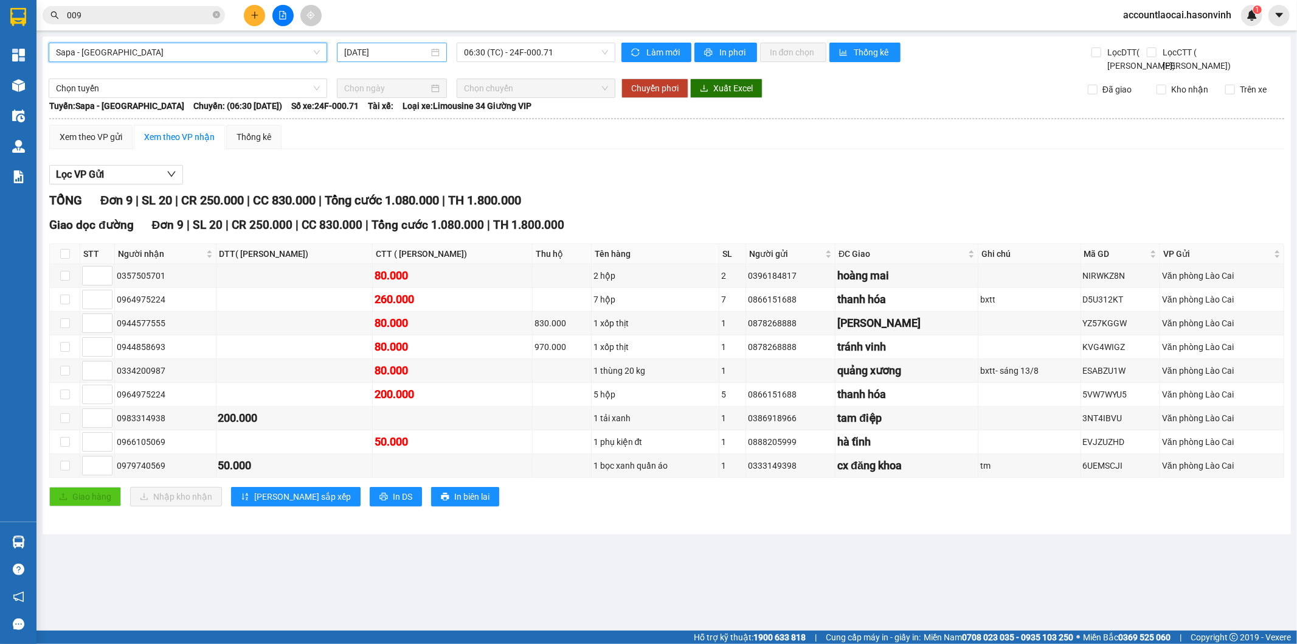
click at [411, 47] on input "13/08/2025" at bounding box center [386, 52] width 85 height 13
click at [538, 47] on span "06:30 (TC) - 24F-000.71" at bounding box center [536, 52] width 144 height 18
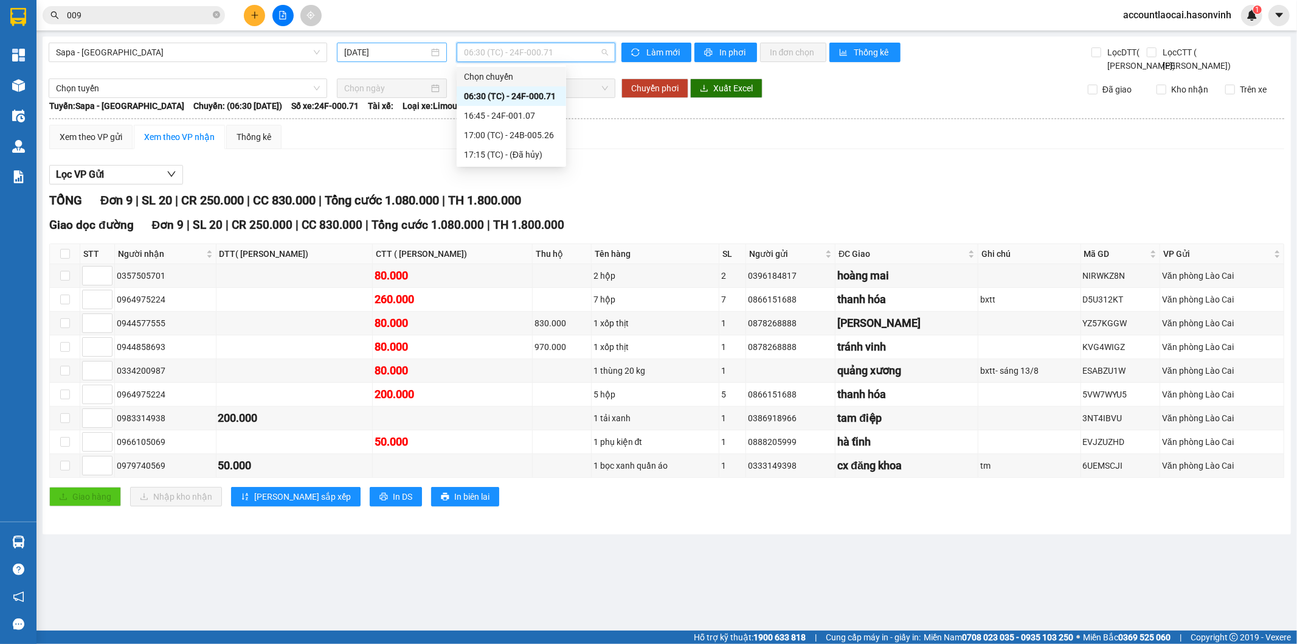
click at [393, 50] on input "13/08/2025" at bounding box center [386, 52] width 85 height 13
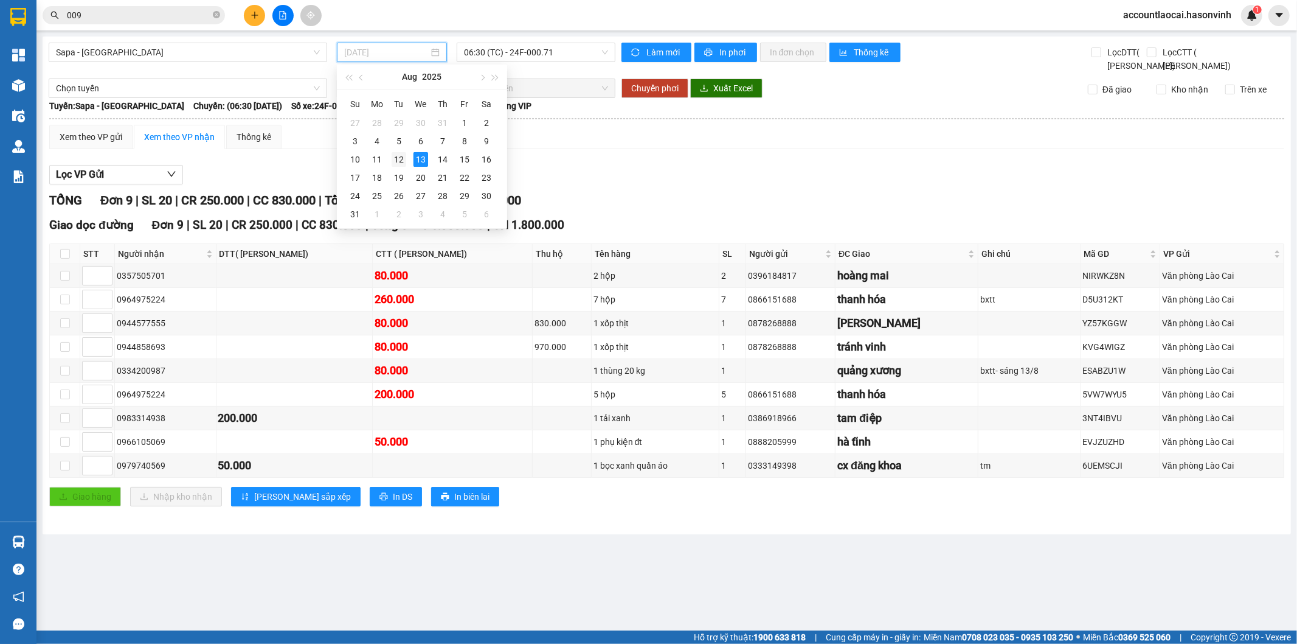
click at [403, 158] on div "12" at bounding box center [399, 159] width 15 height 15
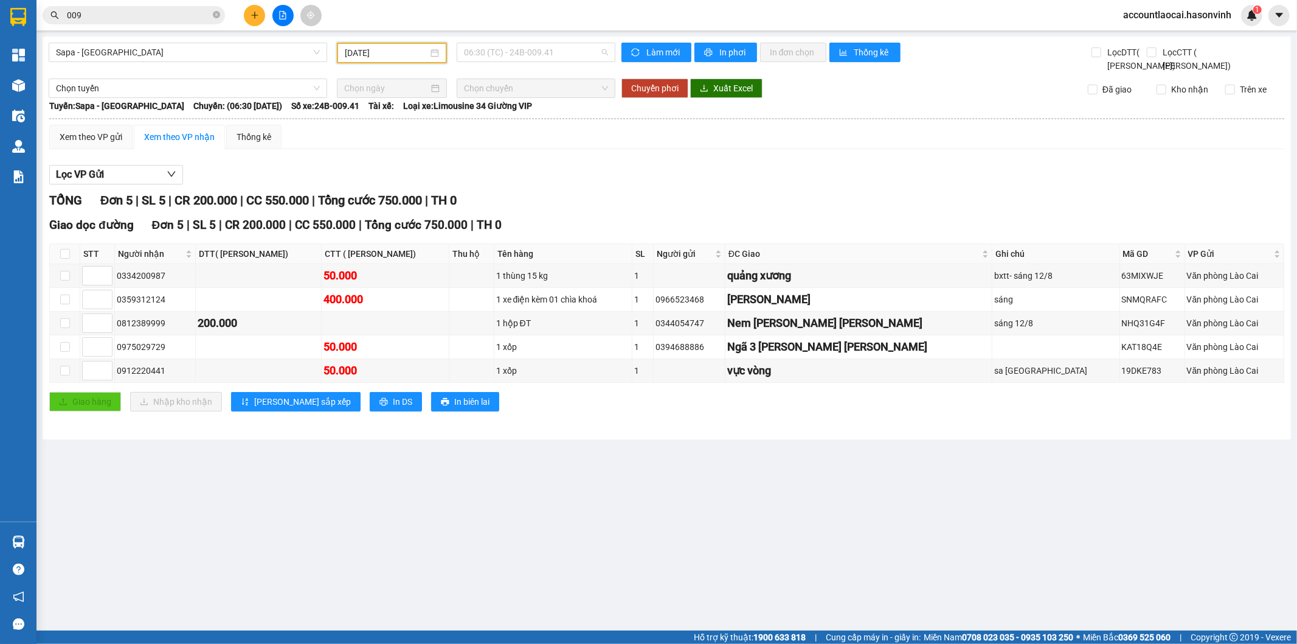
drag, startPoint x: 575, startPoint y: 54, endPoint x: 563, endPoint y: 71, distance: 20.9
click at [569, 60] on span "06:30 (TC) - 24B-009.41" at bounding box center [536, 52] width 144 height 18
click at [544, 131] on div "17:00 (TC) - 24H-023.49" at bounding box center [511, 134] width 95 height 13
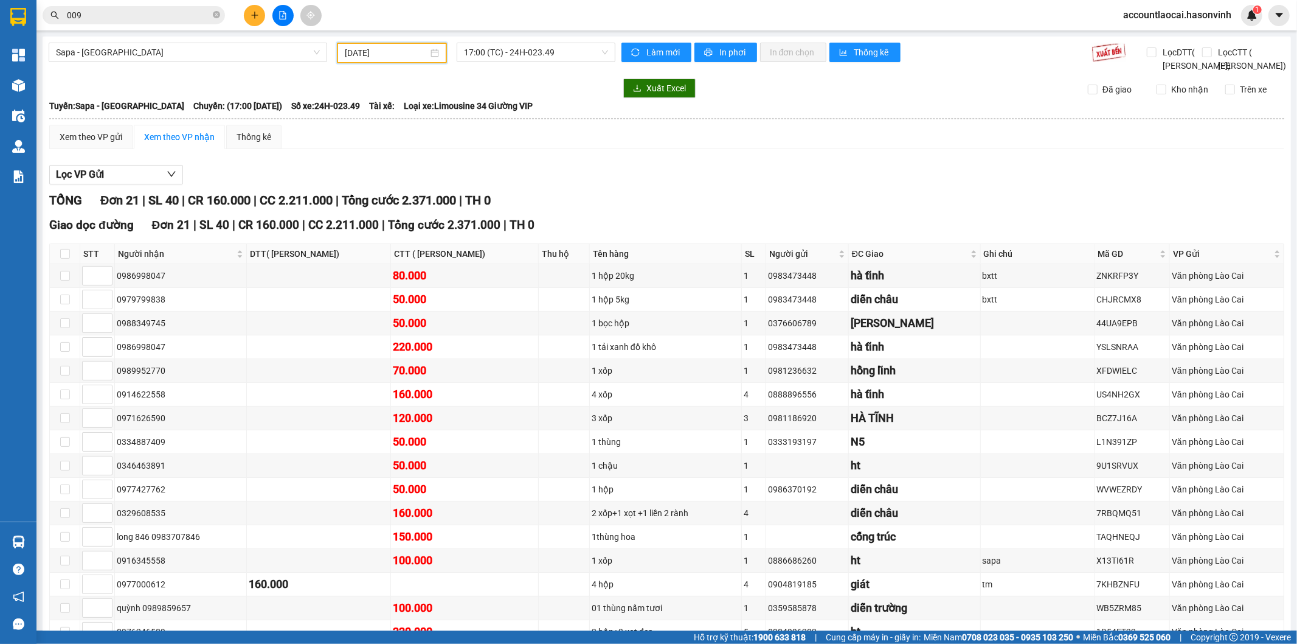
click at [394, 55] on input "12/08/2025" at bounding box center [386, 52] width 83 height 13
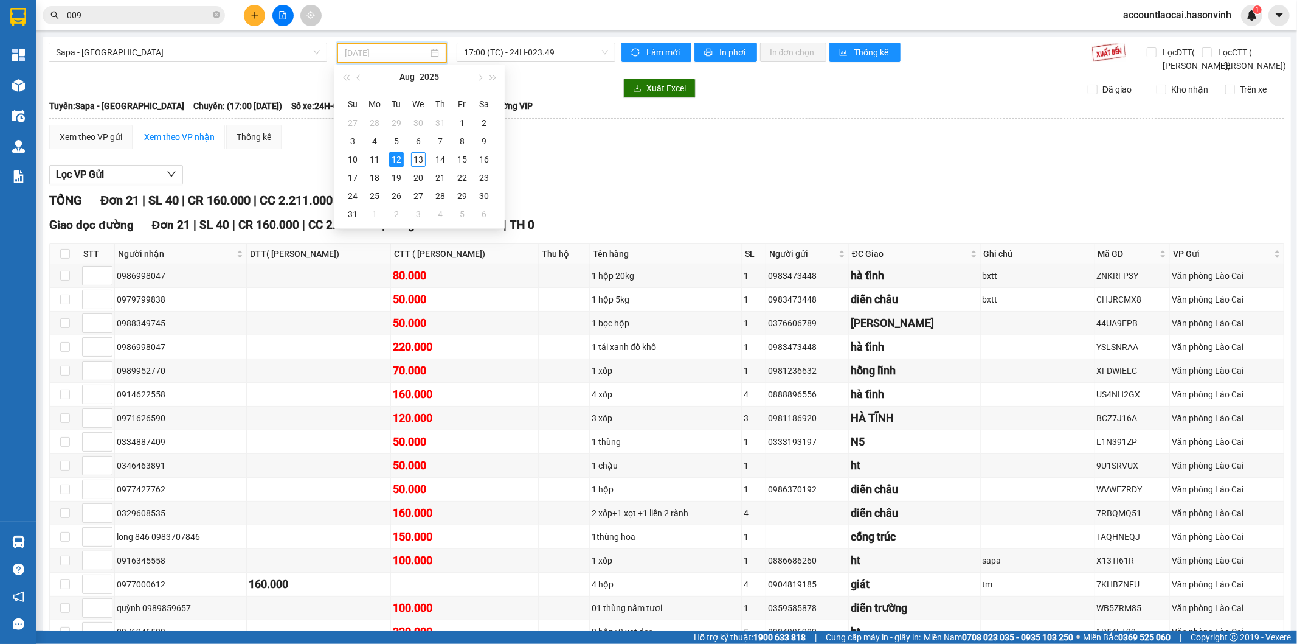
click at [396, 159] on div "12" at bounding box center [396, 159] width 15 height 15
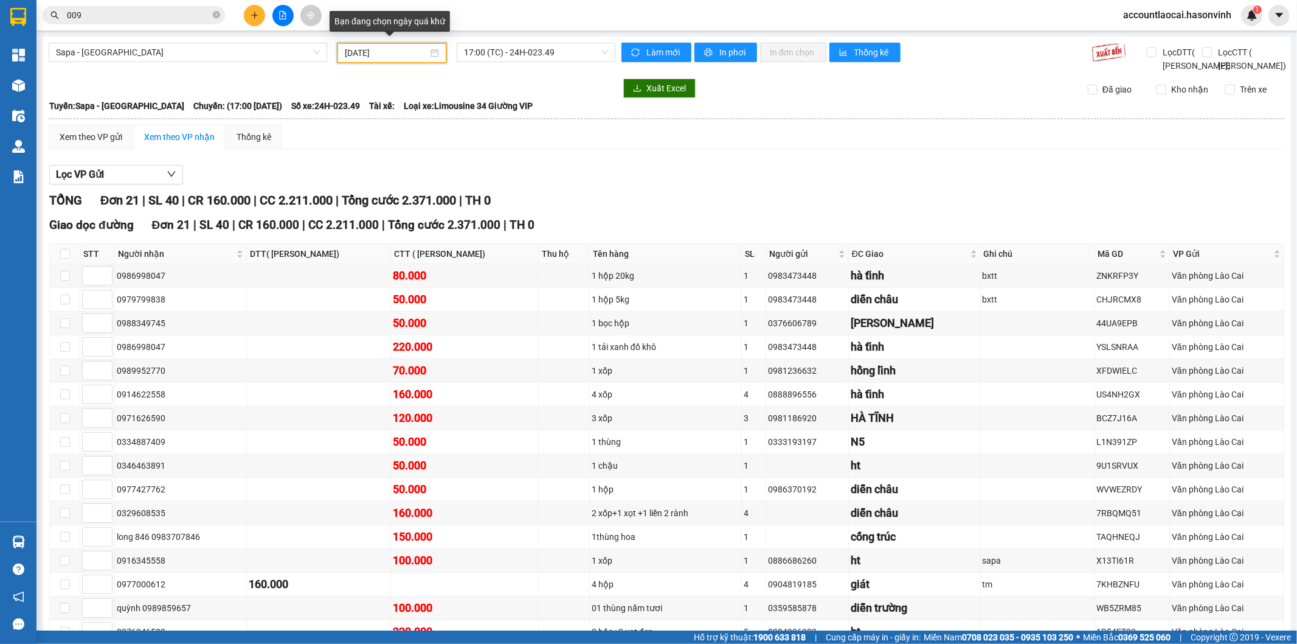
click at [393, 51] on input "12/08/2025" at bounding box center [386, 52] width 83 height 13
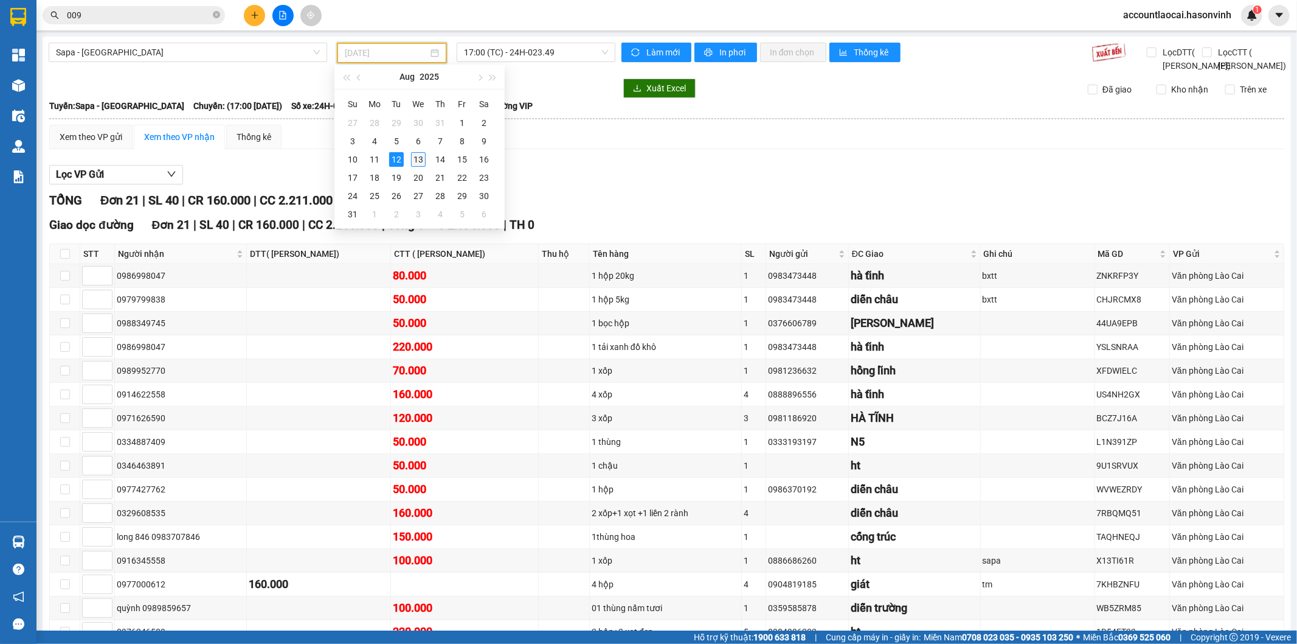
click at [417, 153] on div "13" at bounding box center [418, 159] width 15 height 15
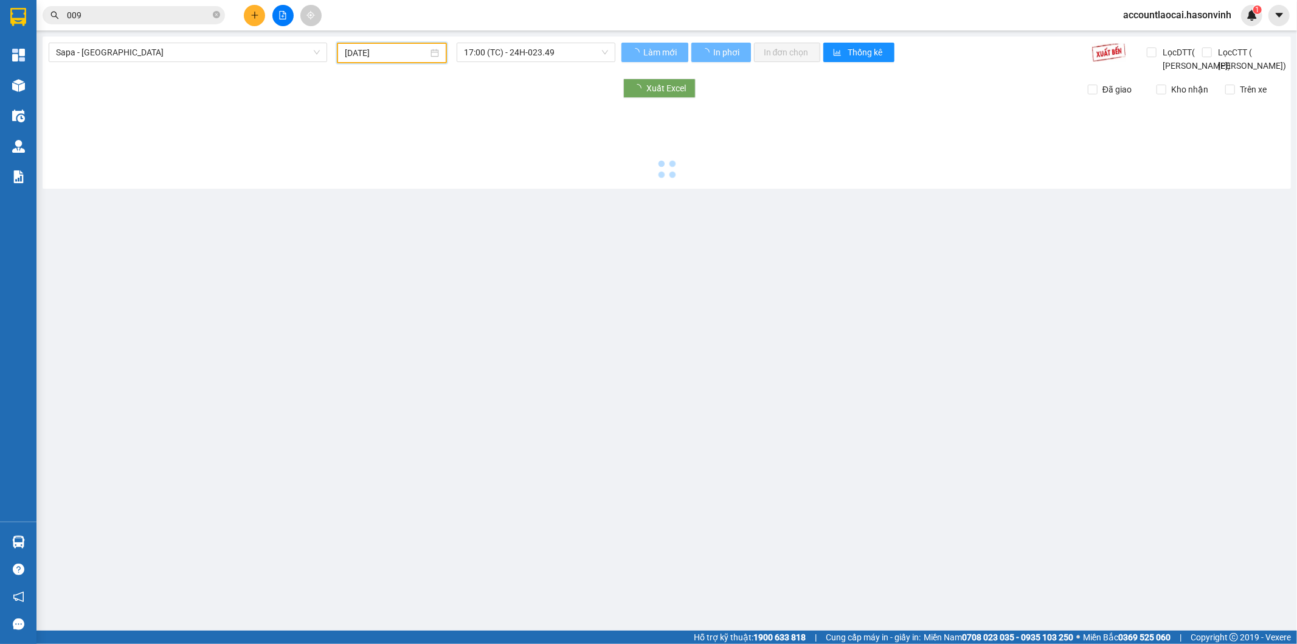
type input "13/08/2025"
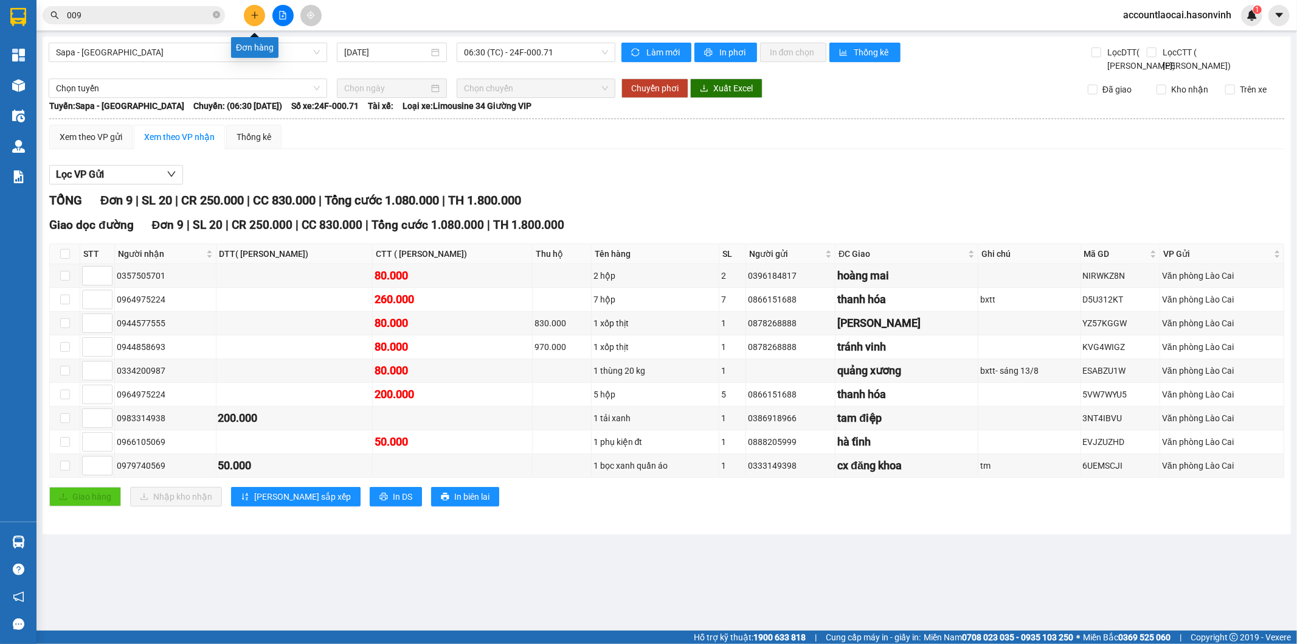
click at [253, 14] on icon "plus" at bounding box center [255, 15] width 9 height 9
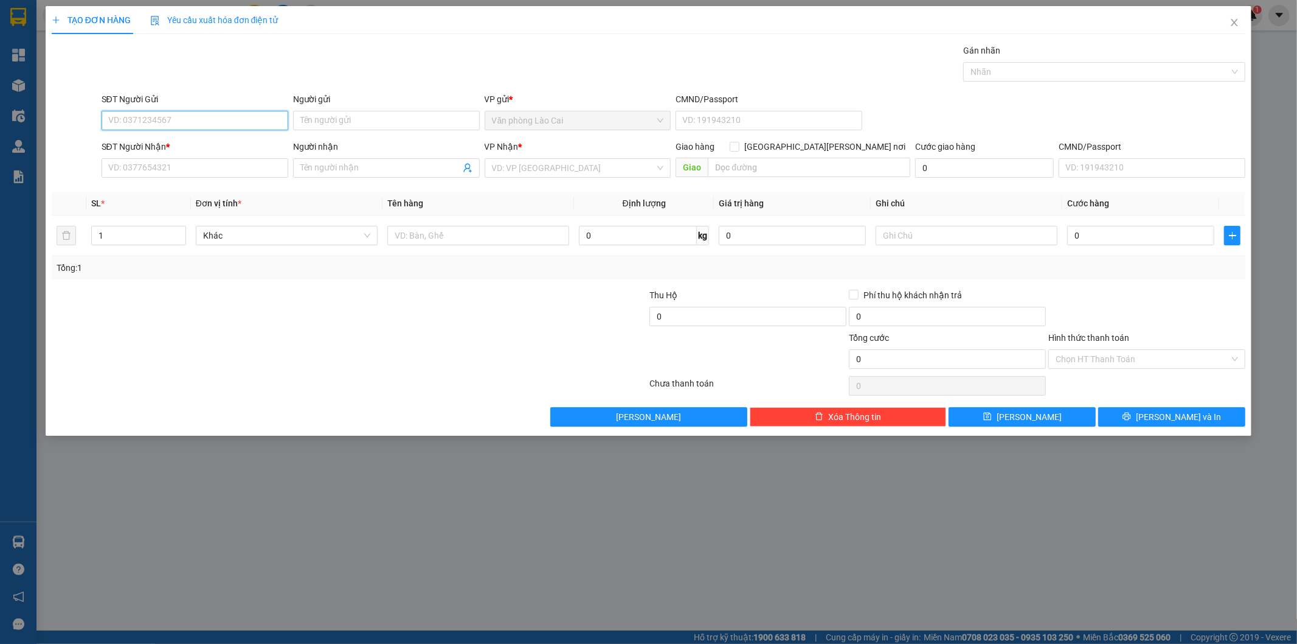
click at [196, 117] on input "SĐT Người Gửi" at bounding box center [195, 120] width 187 height 19
click at [189, 120] on input "992" at bounding box center [195, 120] width 187 height 19
click at [171, 148] on div "0352491992" at bounding box center [195, 144] width 172 height 13
type input "0352491992"
type input "0916737418"
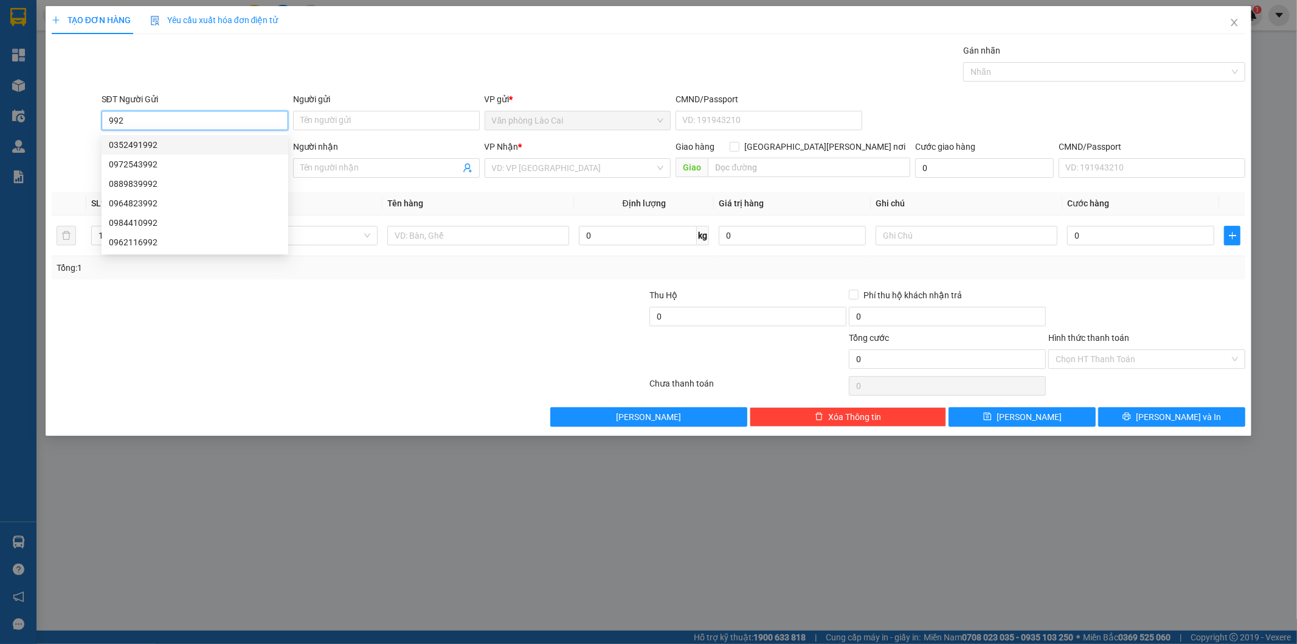
type input "ht"
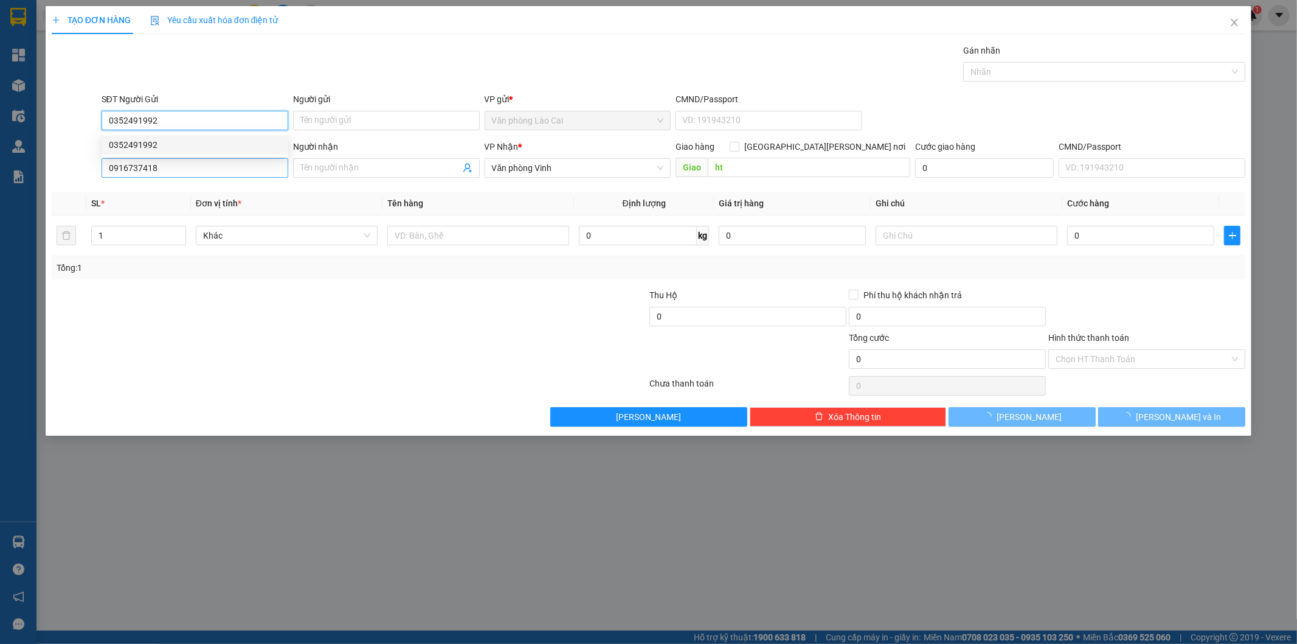
type input "200.000"
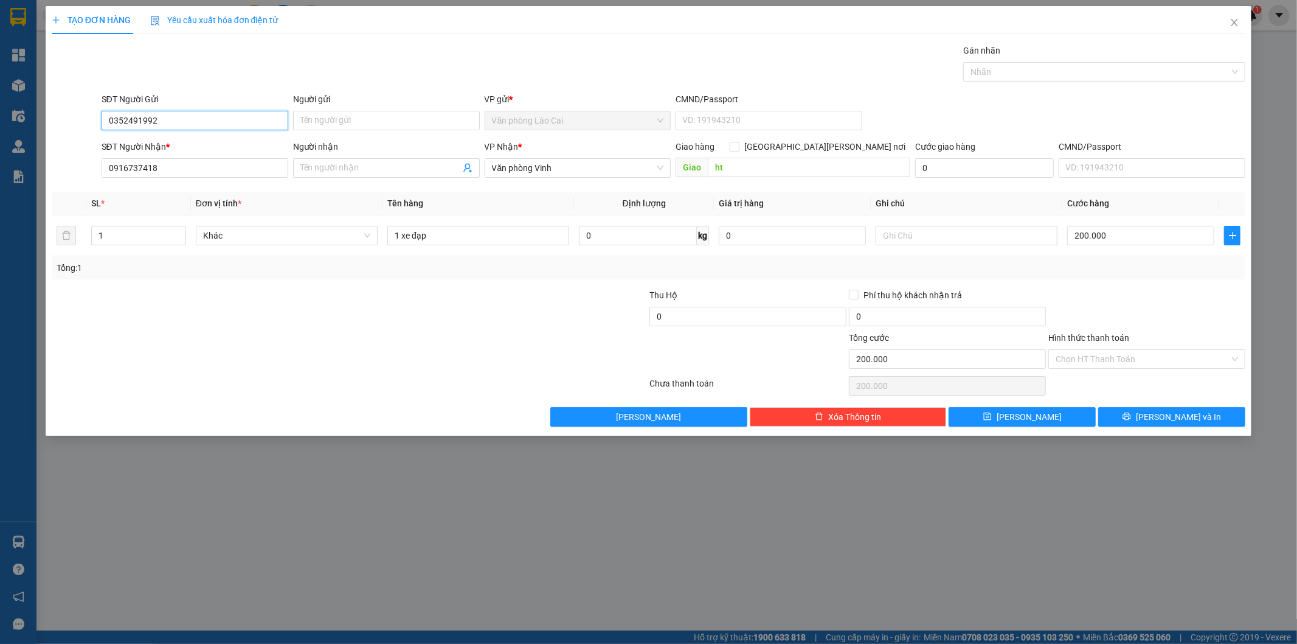
drag, startPoint x: 200, startPoint y: 116, endPoint x: 0, endPoint y: 111, distance: 199.6
click at [0, 111] on div "TẠO ĐƠN HÀNG Yêu cầu xuất hóa đơn điện tử Transit Pickup Surcharge Ids Transit …" at bounding box center [648, 322] width 1297 height 644
click at [129, 168] on div "0972543992" at bounding box center [195, 164] width 172 height 13
type input "0972543992"
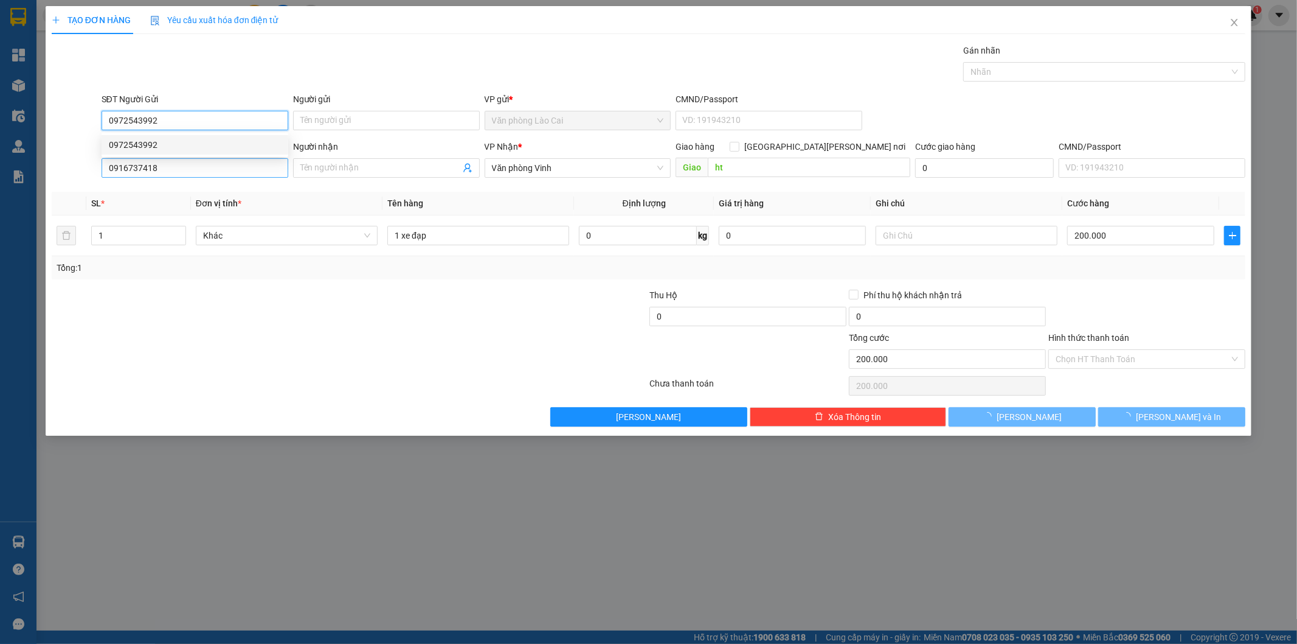
type input "350.000"
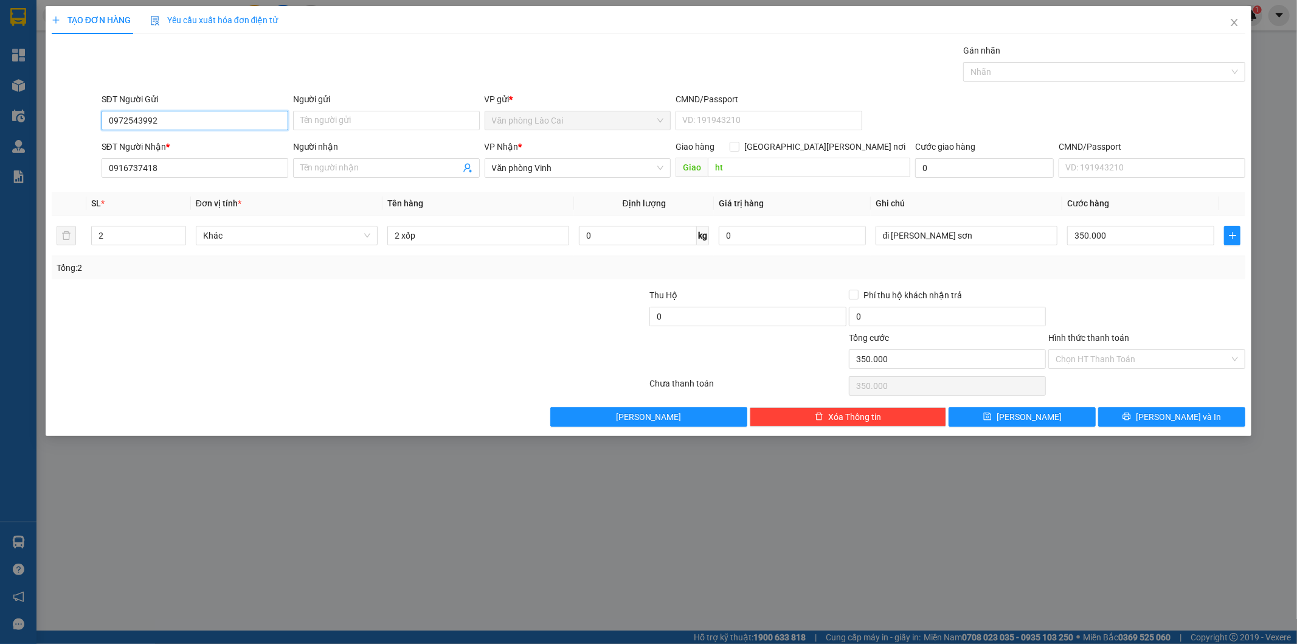
drag, startPoint x: 210, startPoint y: 122, endPoint x: 0, endPoint y: 120, distance: 209.9
click at [0, 120] on div "TẠO ĐƠN HÀNG Yêu cầu xuất hóa đơn điện tử Transit Pickup Surcharge Ids Transit …" at bounding box center [648, 322] width 1297 height 644
drag, startPoint x: 406, startPoint y: 60, endPoint x: 364, endPoint y: 89, distance: 52.0
click at [406, 61] on div "Gán nhãn Nhãn" at bounding box center [674, 65] width 1150 height 43
click at [193, 347] on div at bounding box center [249, 352] width 399 height 43
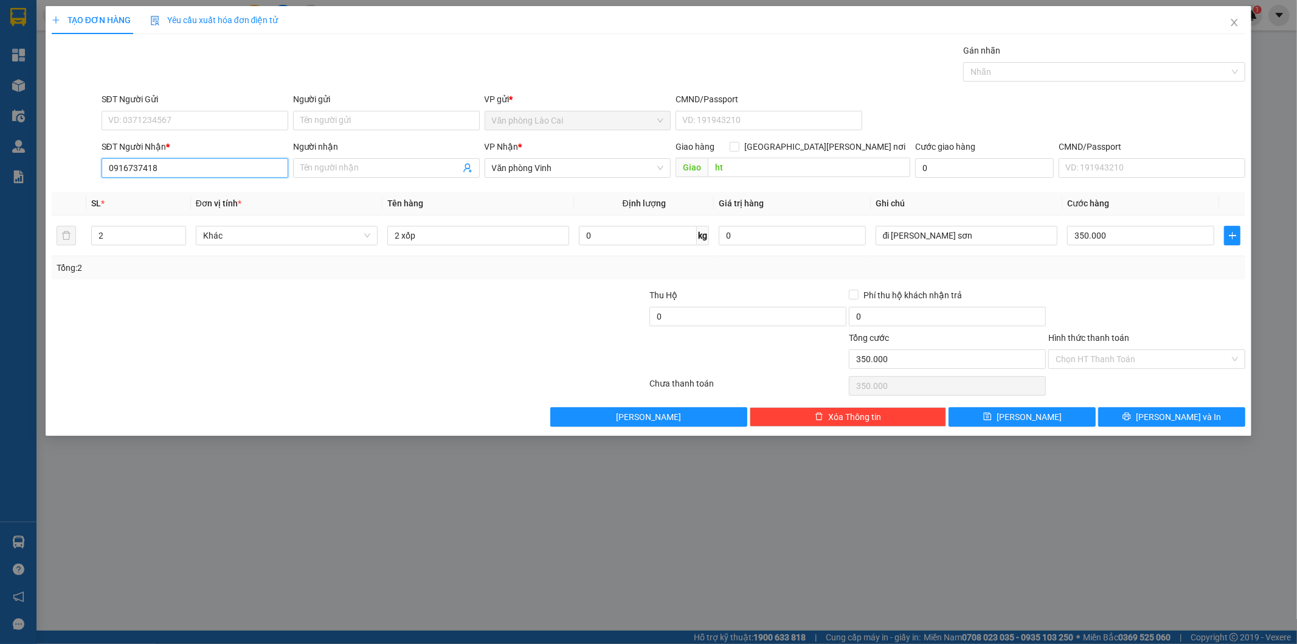
drag, startPoint x: 190, startPoint y: 168, endPoint x: 0, endPoint y: 105, distance: 200.4
click at [0, 105] on div "TẠO ĐƠN HÀNG Yêu cầu xuất hóa đơn điện tử Transit Pickup Surcharge Ids Transit …" at bounding box center [648, 322] width 1297 height 644
drag, startPoint x: 144, startPoint y: 163, endPoint x: 13, endPoint y: 167, distance: 130.2
click at [13, 167] on div "TẠO ĐƠN HÀNG Yêu cầu xuất hóa đơn điện tử Transit Pickup Surcharge Ids Transit …" at bounding box center [648, 322] width 1297 height 644
click at [148, 167] on input "595" at bounding box center [195, 167] width 187 height 19
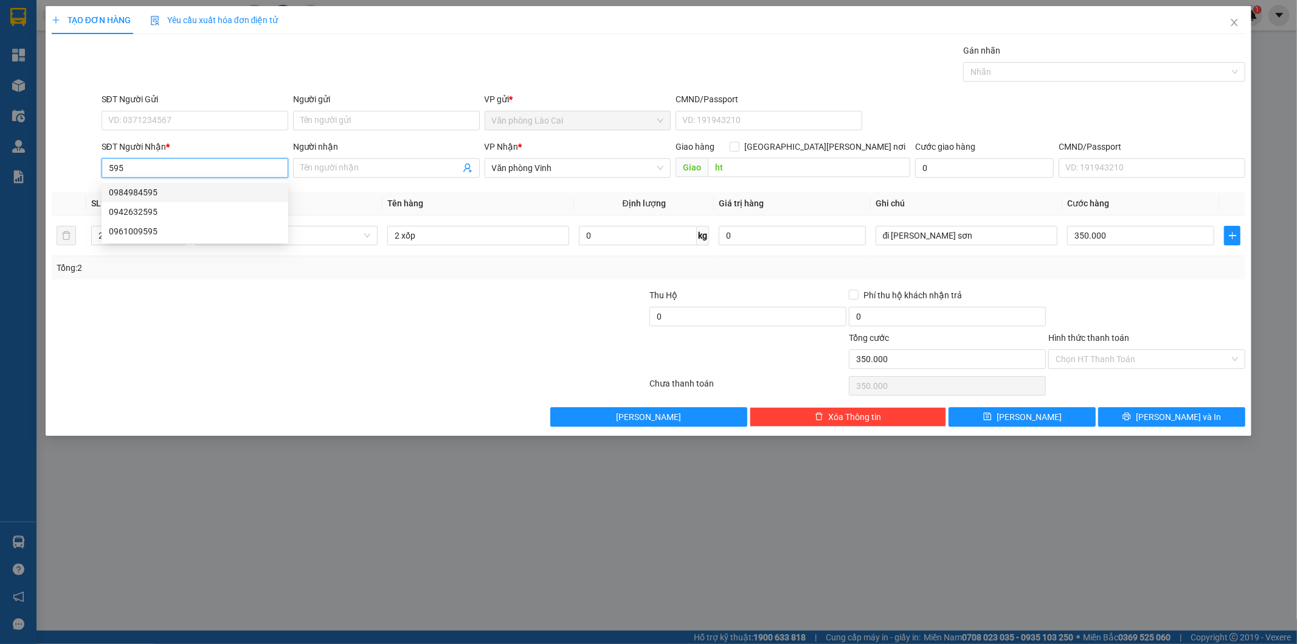
click at [148, 192] on div "0984984595" at bounding box center [195, 192] width 172 height 13
type input "0984984595"
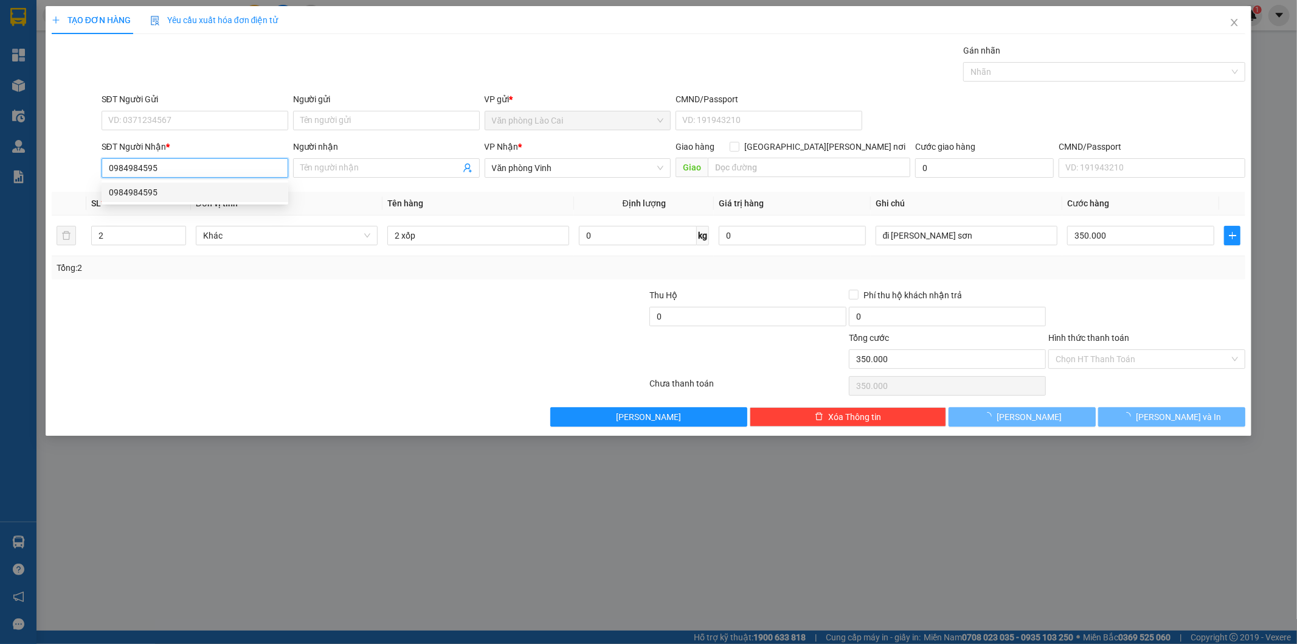
type input "50.000"
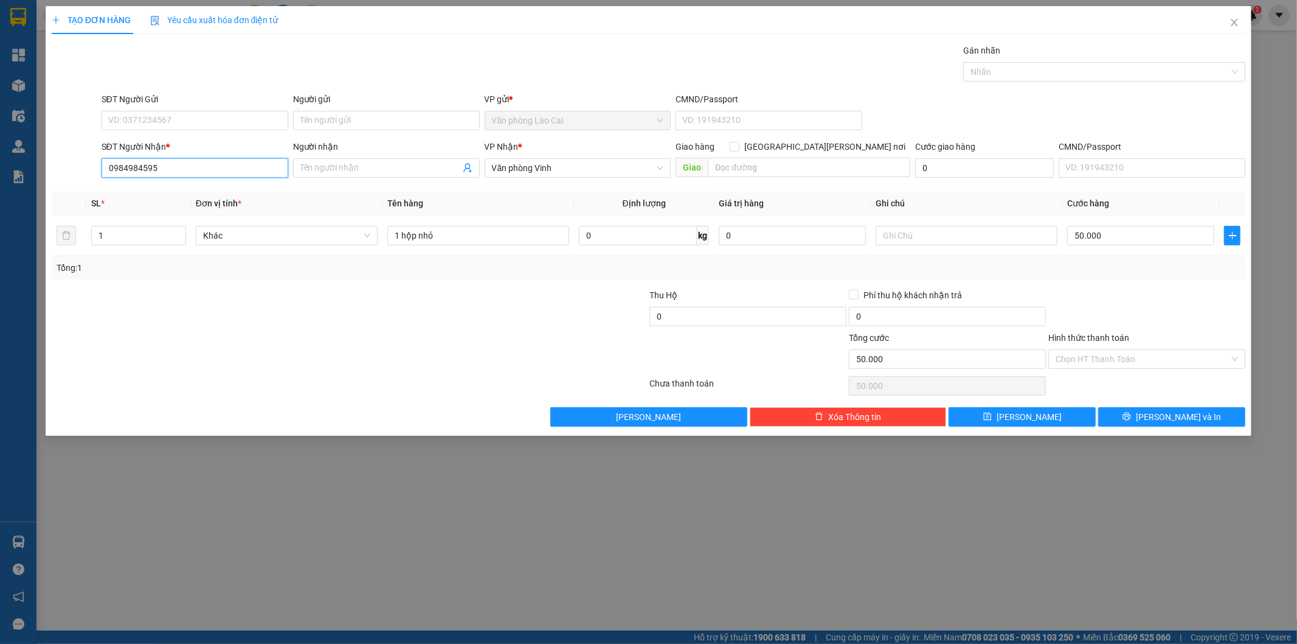
drag, startPoint x: 169, startPoint y: 168, endPoint x: 0, endPoint y: 138, distance: 171.8
click at [0, 138] on div "TẠO ĐƠN HÀNG Yêu cầu xuất hóa đơn điện tử Transit Pickup Surcharge Ids Transit …" at bounding box center [648, 322] width 1297 height 644
click at [163, 209] on div "0942632595" at bounding box center [195, 211] width 172 height 13
type input "0942632595"
type input "200.000"
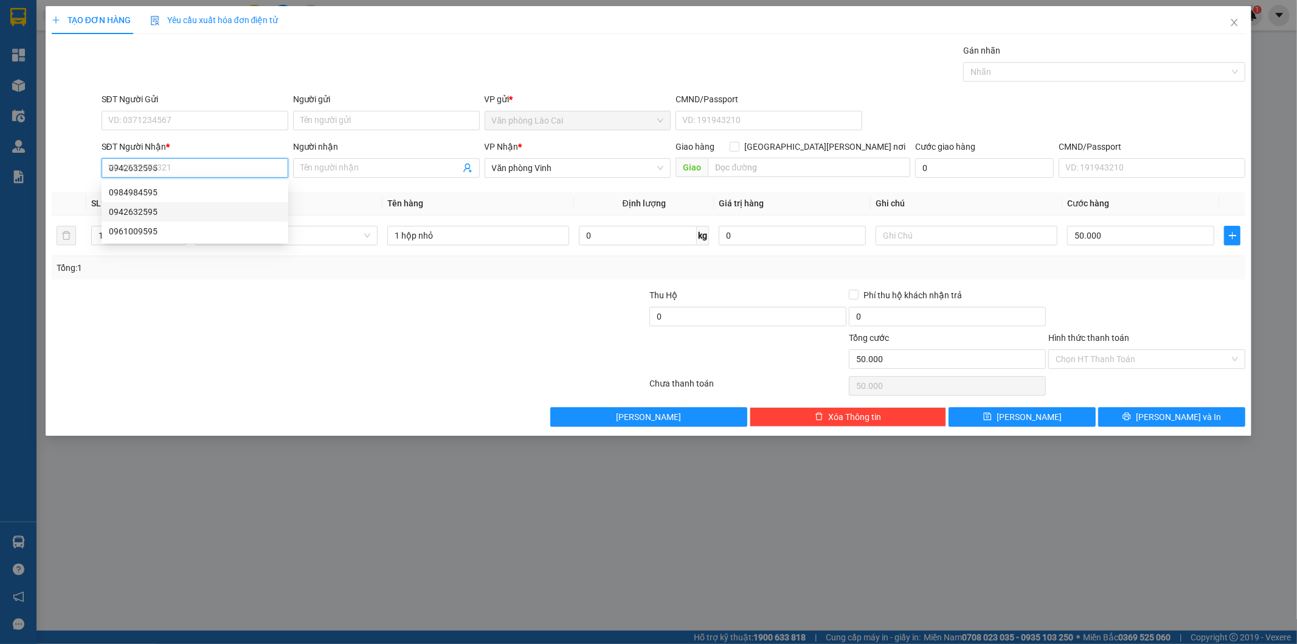
type input "200.000"
type input "0942632595"
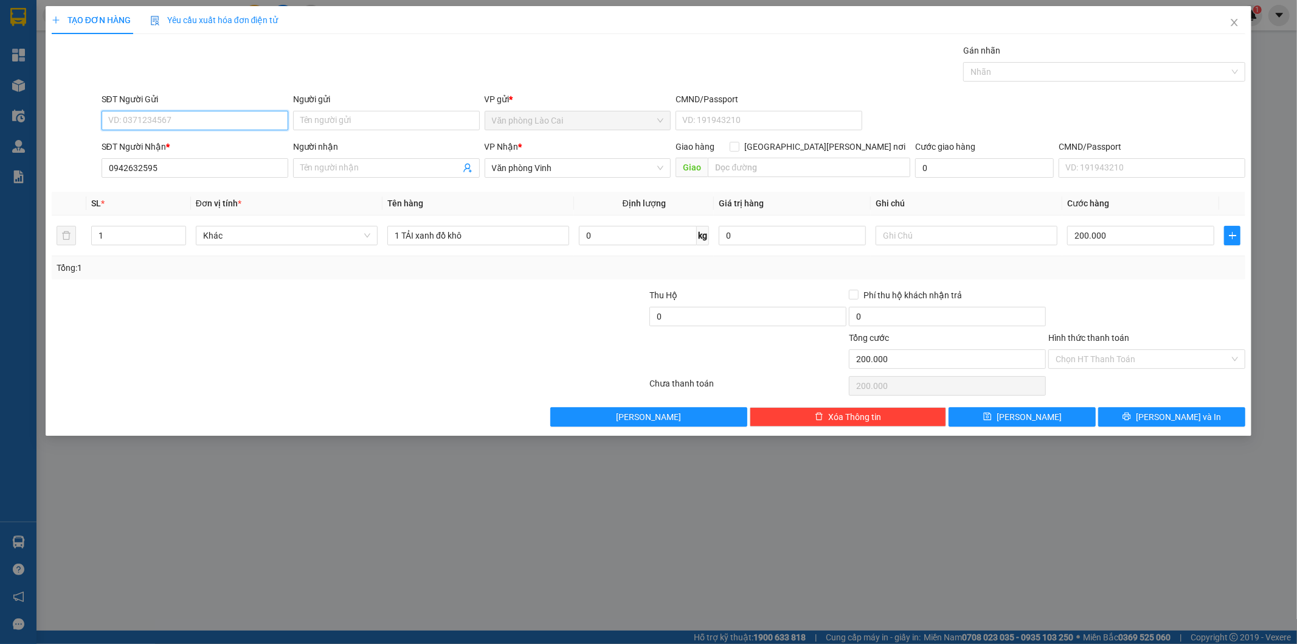
click at [181, 112] on input "SĐT Người Gửi" at bounding box center [195, 120] width 187 height 19
click at [175, 160] on div "0986370192" at bounding box center [195, 164] width 172 height 13
type input "0986370192"
drag, startPoint x: 1189, startPoint y: 415, endPoint x: 1154, endPoint y: 400, distance: 38.1
click at [1189, 415] on span "Lưu và In" at bounding box center [1178, 416] width 85 height 13
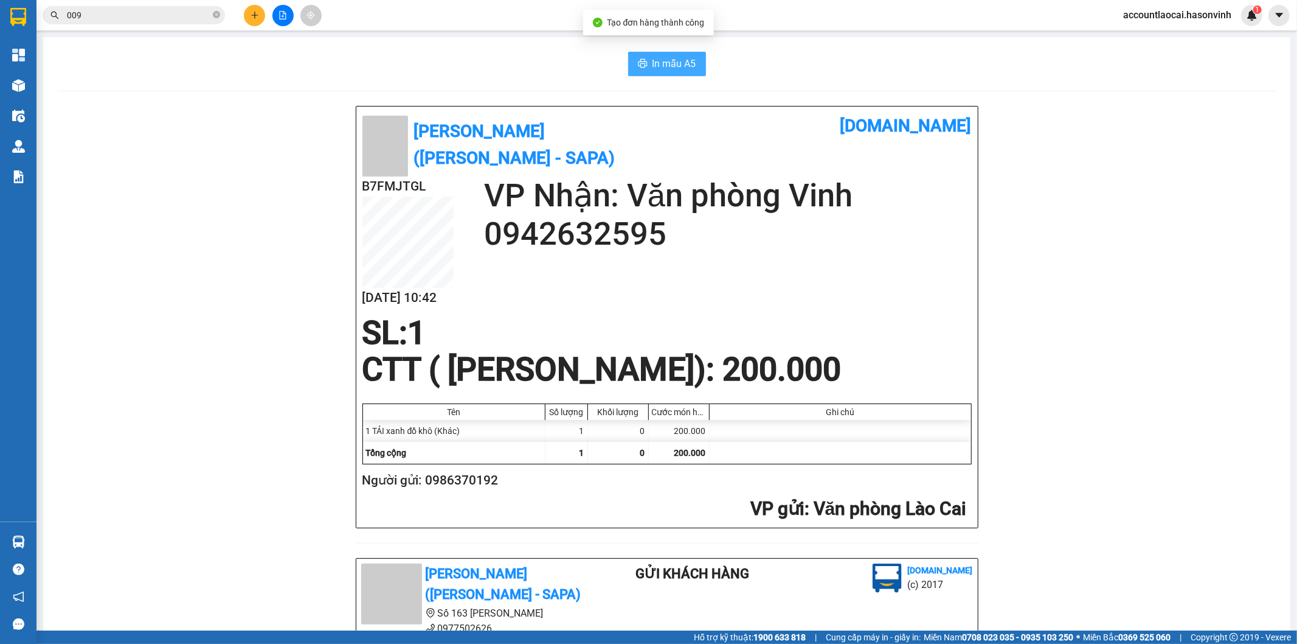
click at [654, 64] on span "In mẫu A5" at bounding box center [675, 63] width 44 height 15
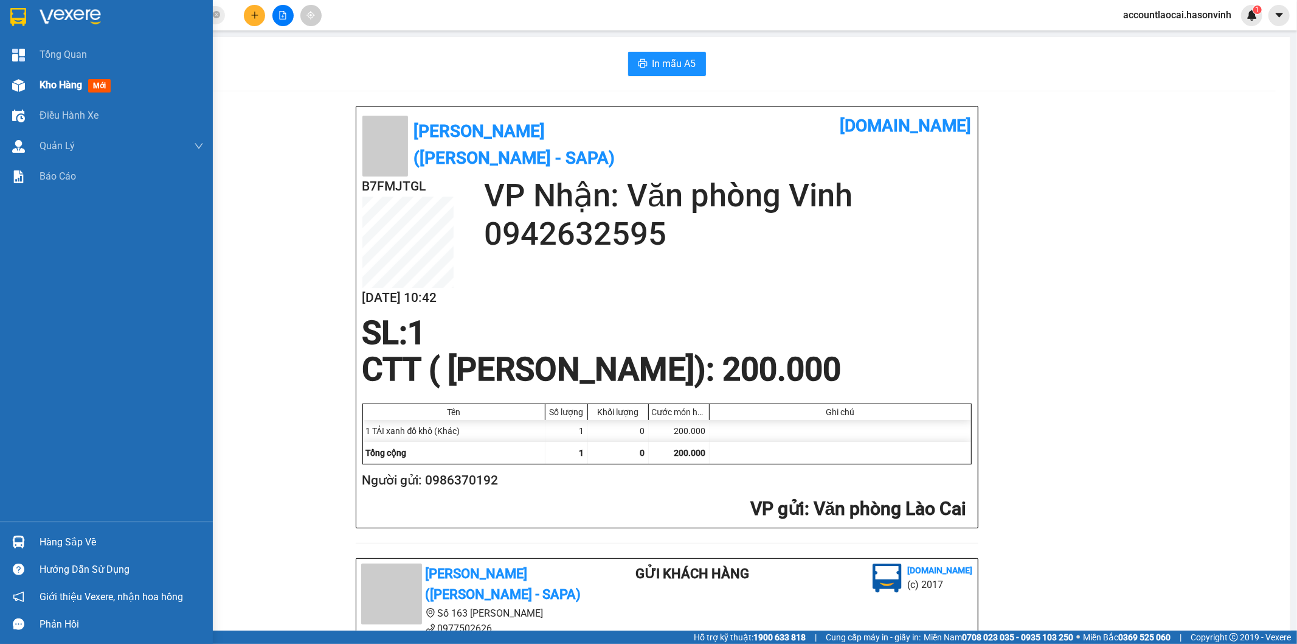
click at [26, 86] on div at bounding box center [18, 85] width 21 height 21
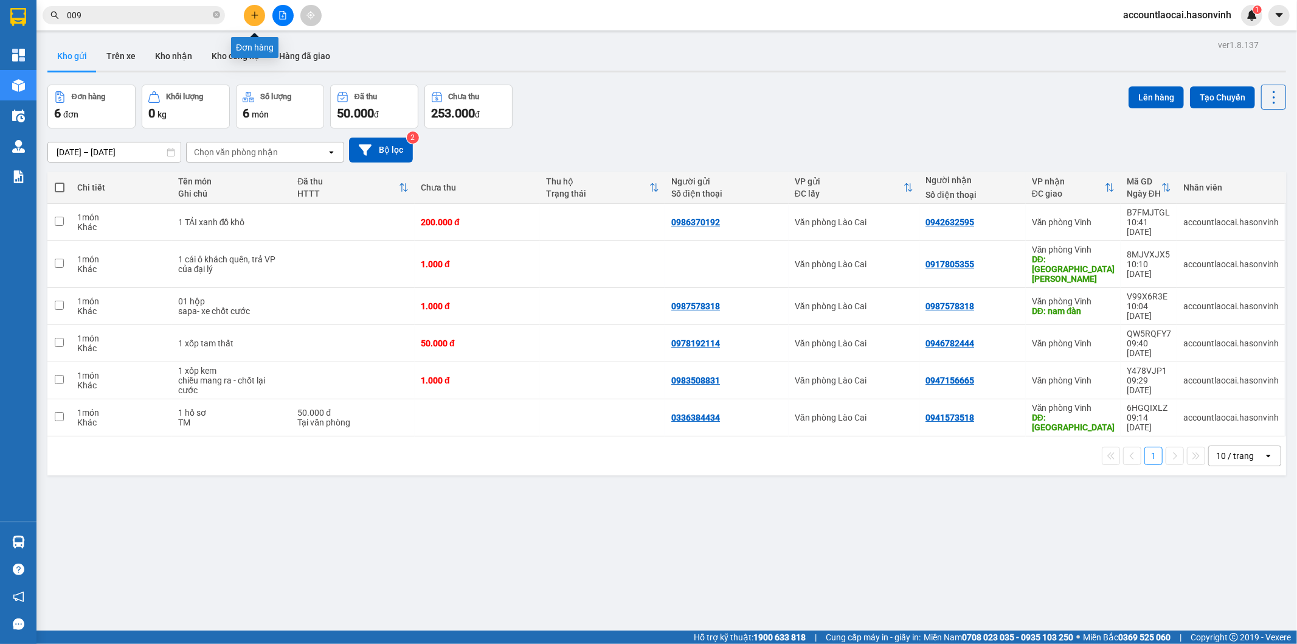
click at [248, 8] on button at bounding box center [254, 15] width 21 height 21
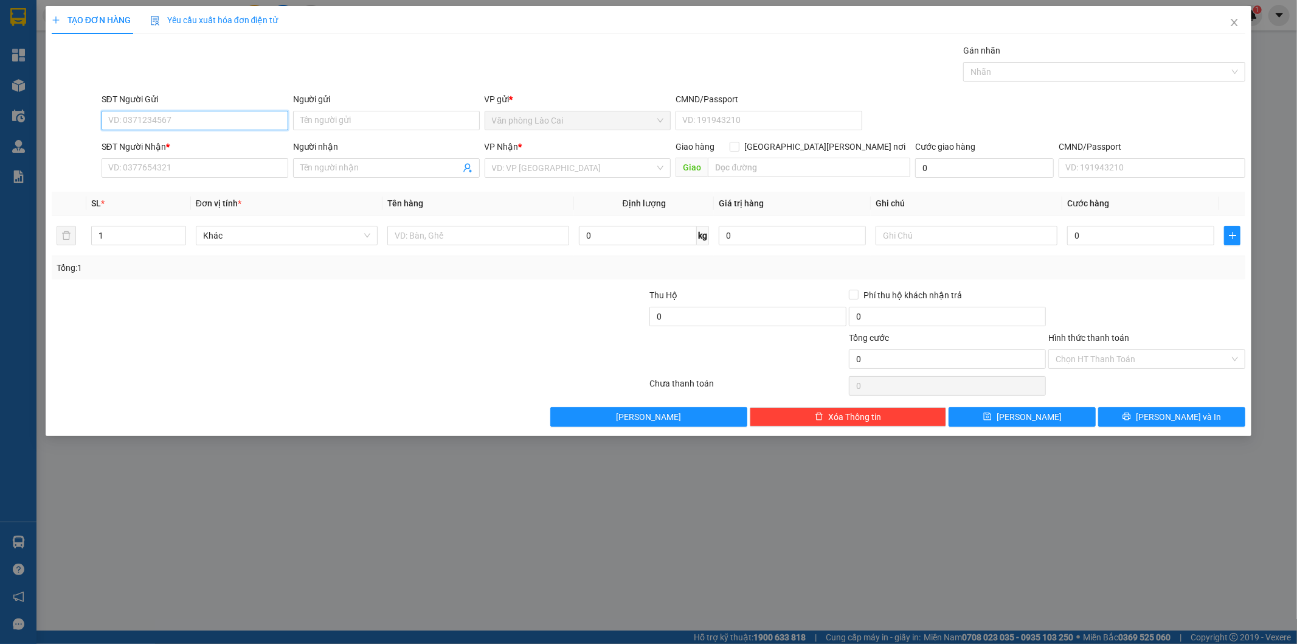
click at [204, 123] on input "SĐT Người Gửi" at bounding box center [195, 120] width 187 height 19
type input "0977502626"
click at [166, 142] on div "0977502626" at bounding box center [195, 144] width 172 height 13
type input "0977502626"
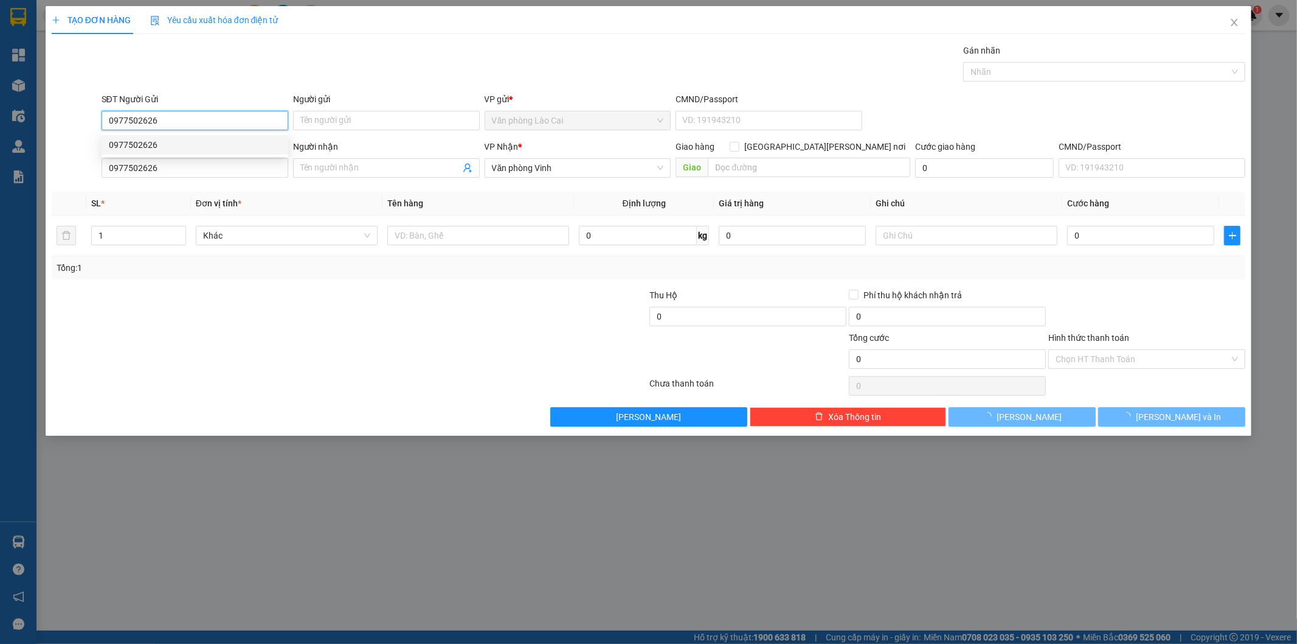
type input "100.000"
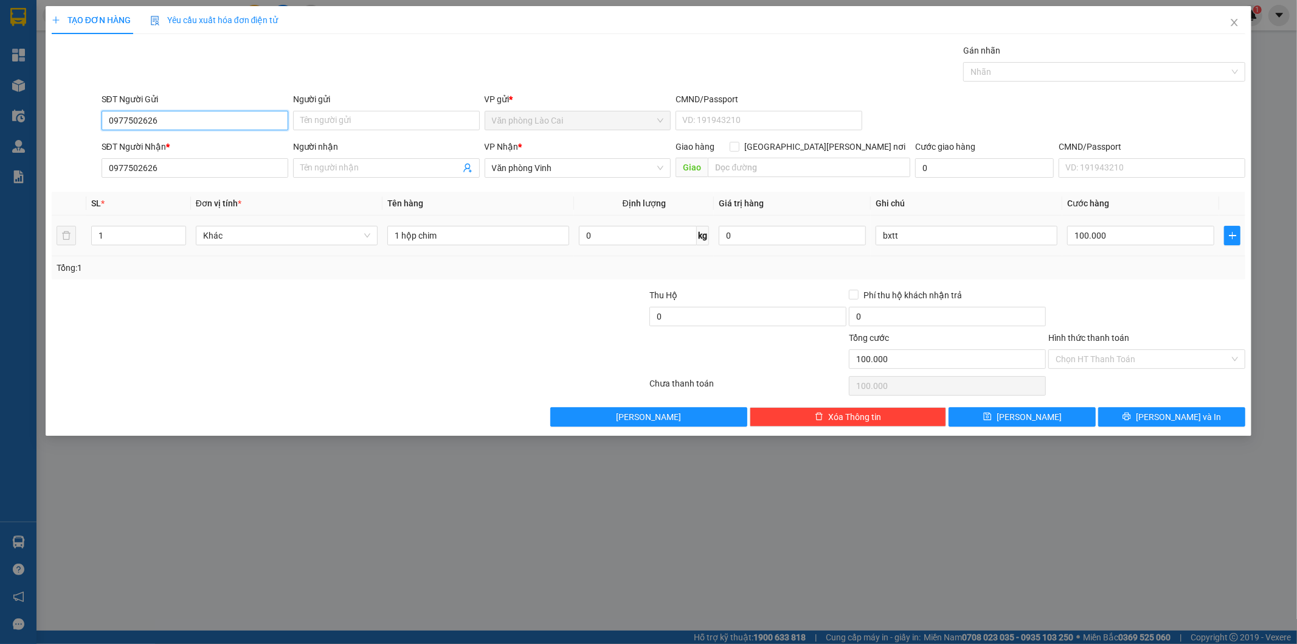
type input "0977502626"
drag, startPoint x: 71, startPoint y: 233, endPoint x: 10, endPoint y: 228, distance: 61.6
click at [12, 228] on div "TẠO ĐƠN HÀNG Yêu cầu xuất hóa đơn điện tử Transit Pickup Surcharge Ids Transit …" at bounding box center [648, 322] width 1297 height 644
type input "2"
drag, startPoint x: 453, startPoint y: 237, endPoint x: 128, endPoint y: 248, distance: 325.6
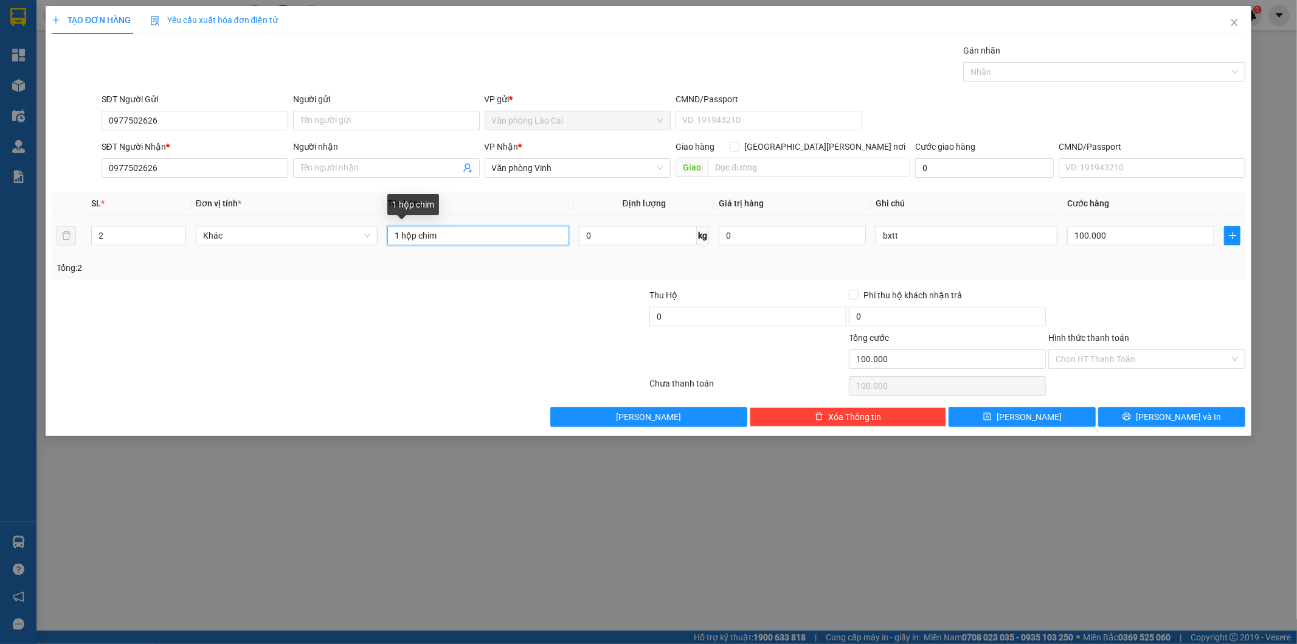
click at [128, 248] on tr "2 Khác 1 hộp chim 0 kg 0 bxtt 100.000" at bounding box center [649, 235] width 1195 height 41
type input "2 bộ đh"
click at [923, 229] on input "bxtt" at bounding box center [967, 235] width 182 height 19
click at [1152, 235] on input "100.000" at bounding box center [1140, 235] width 147 height 19
type input "6"
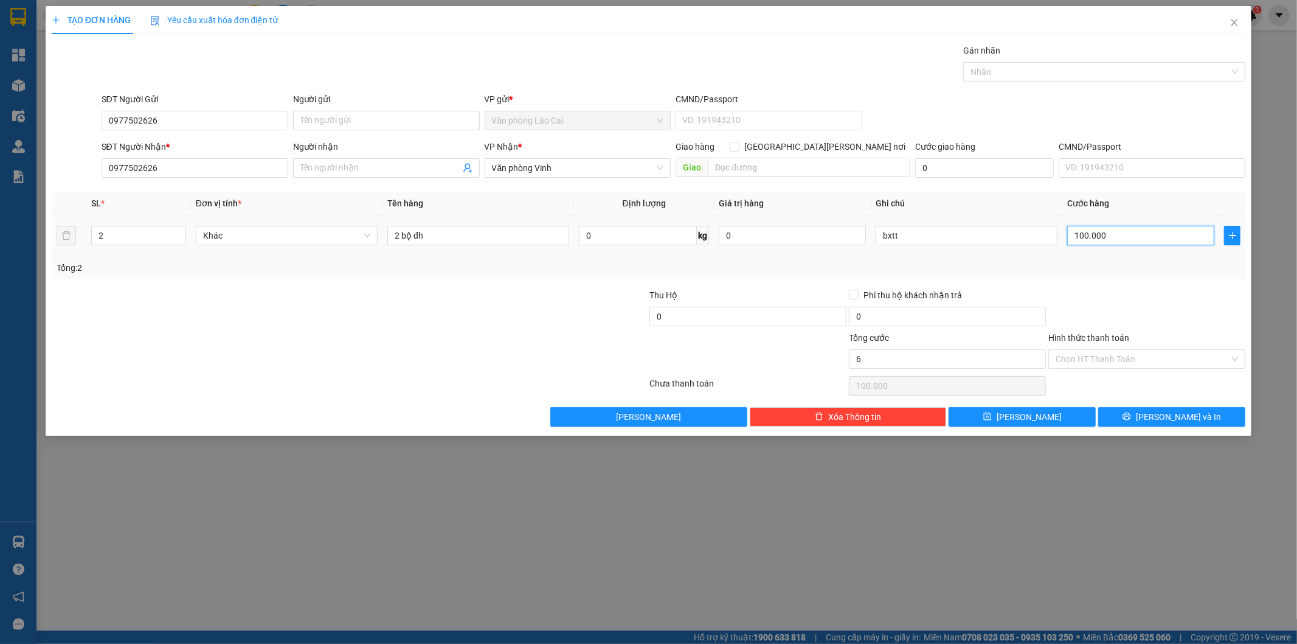
type input "6"
type input "60"
type input "600"
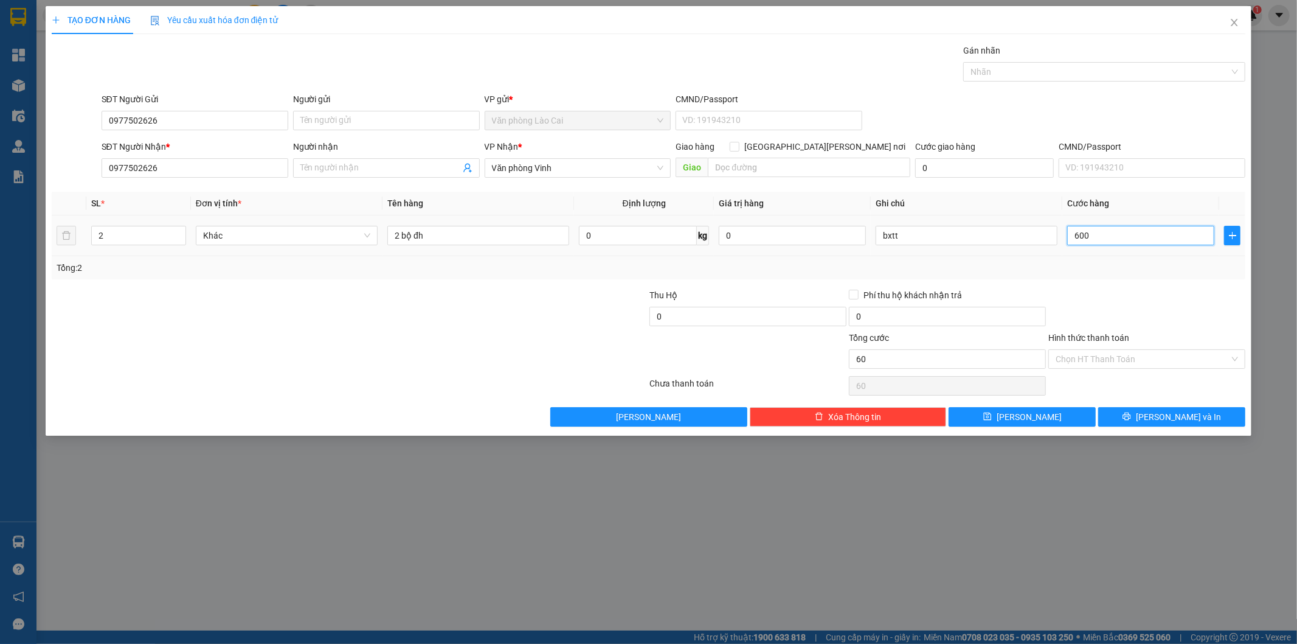
type input "600"
type input "600.000"
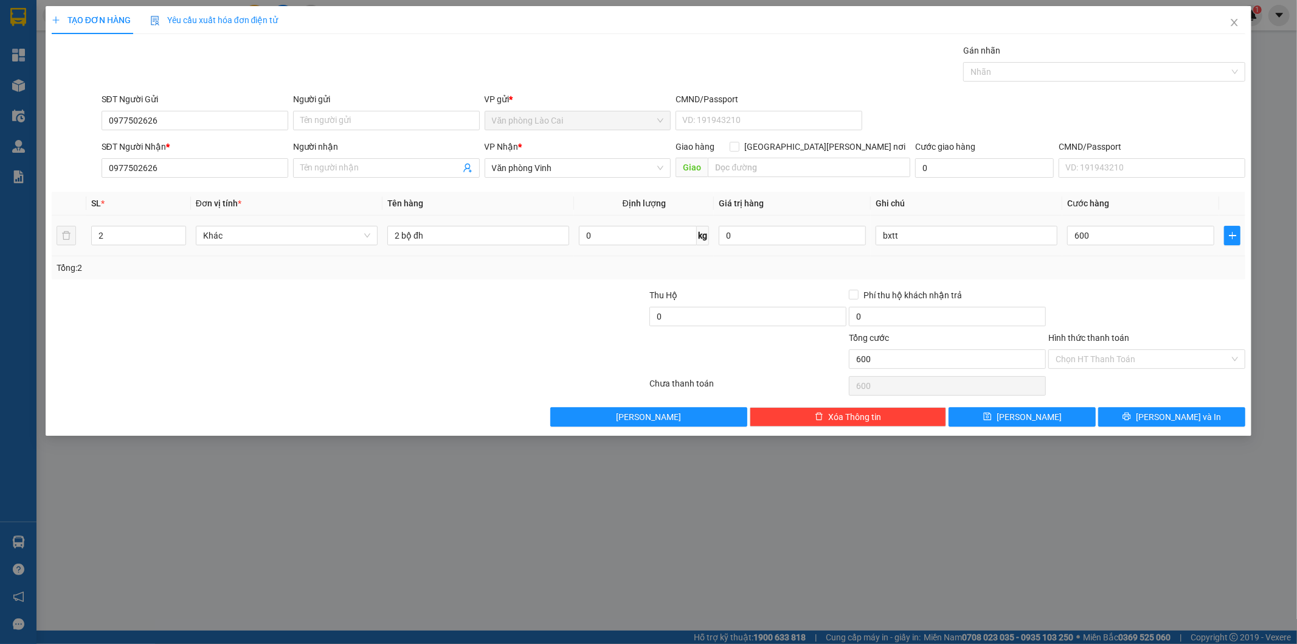
type input "600.000"
click at [1130, 284] on div "Transit Pickup Surcharge Ids Transit Deliver Surcharge Ids Transit Deliver Surc…" at bounding box center [649, 235] width 1195 height 383
click at [1045, 410] on button "Lưu" at bounding box center [1022, 416] width 147 height 19
type input "0"
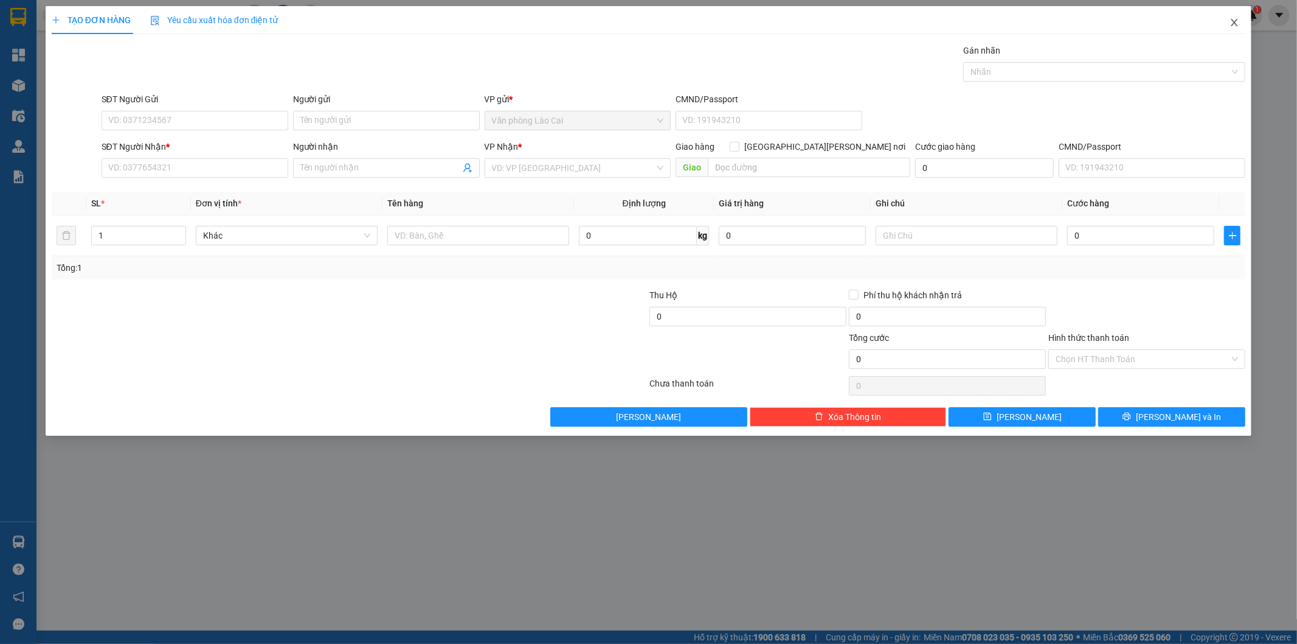
click at [1234, 21] on icon "close" at bounding box center [1235, 22] width 7 height 7
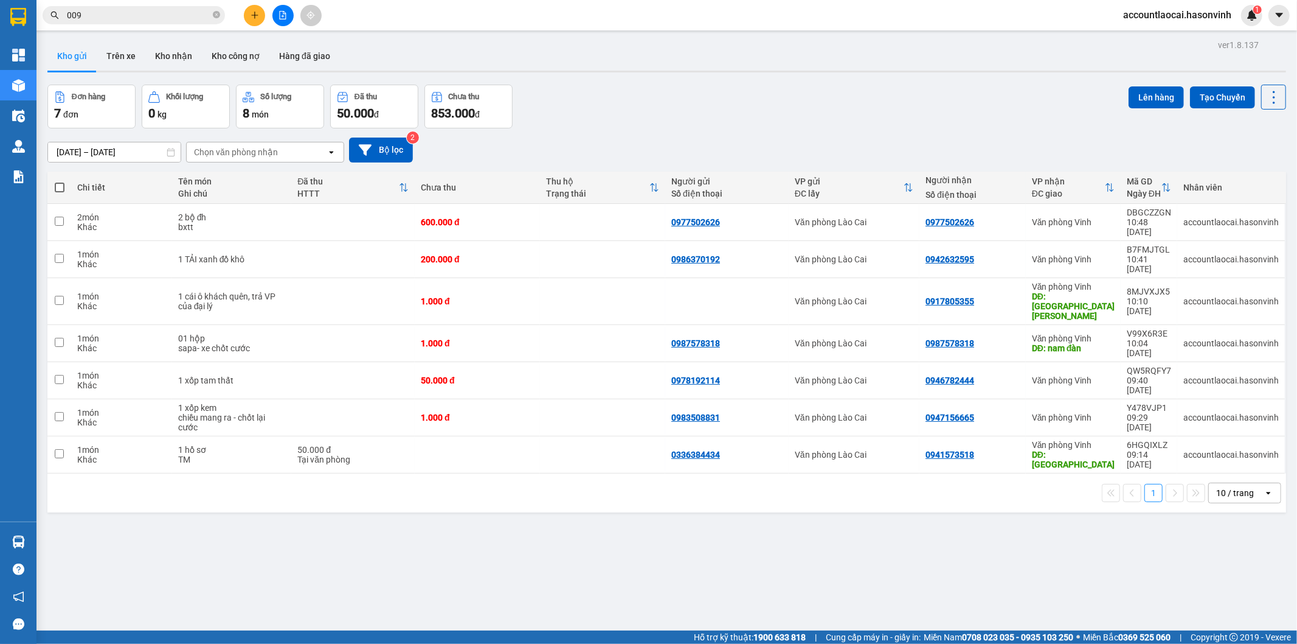
click at [560, 515] on div "ver 1.8.137 Kho gửi Trên xe Kho nhận Kho công nợ Hàng đã giao Đơn hàng 7 đơn Kh…" at bounding box center [667, 358] width 1249 height 644
